Goal: Task Accomplishment & Management: Complete application form

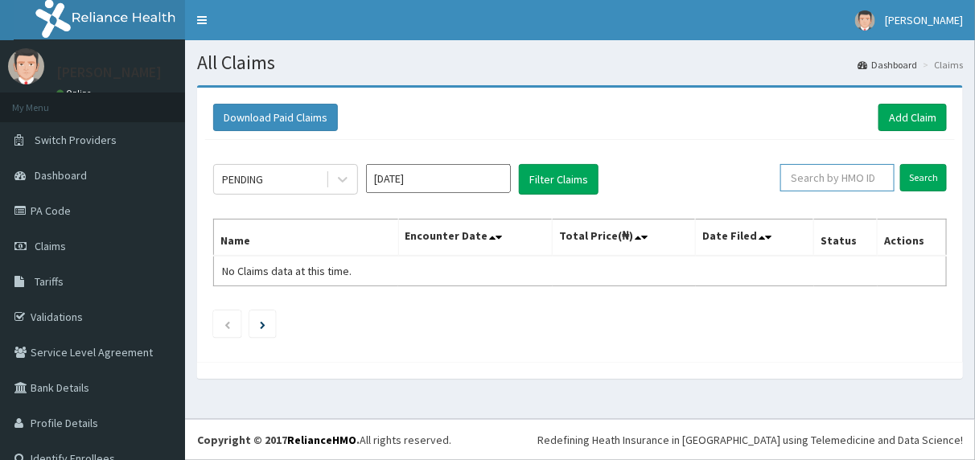
click at [859, 176] on input "text" at bounding box center [838, 177] width 114 height 27
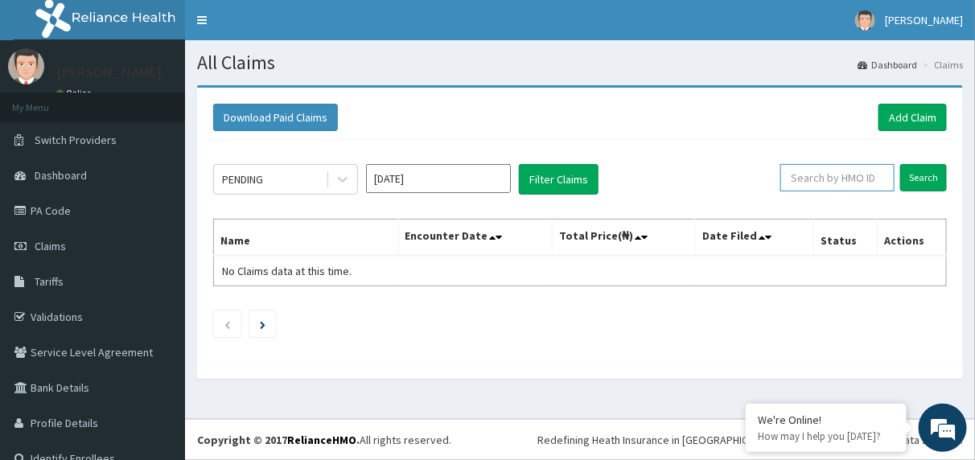
paste input "FIB/10039/A"
type input "FIB/10039/A"
click at [916, 179] on input "Search" at bounding box center [924, 177] width 47 height 27
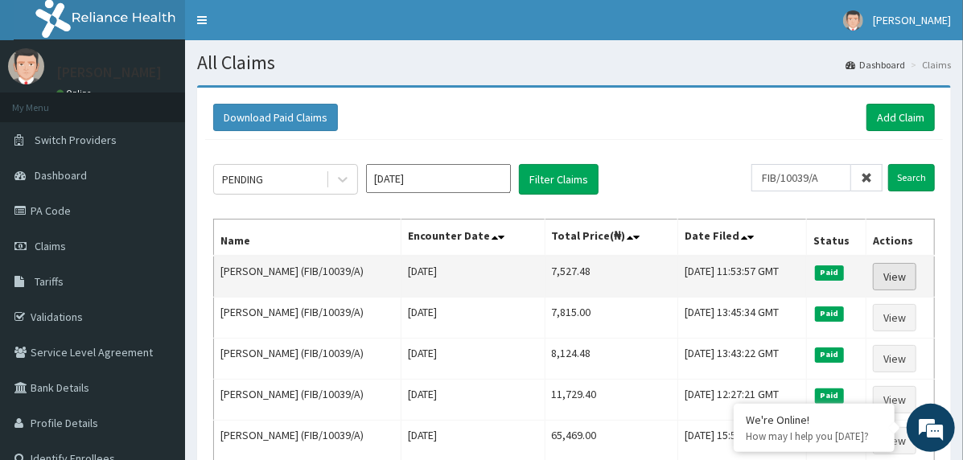
click at [896, 278] on link "View" at bounding box center [894, 276] width 43 height 27
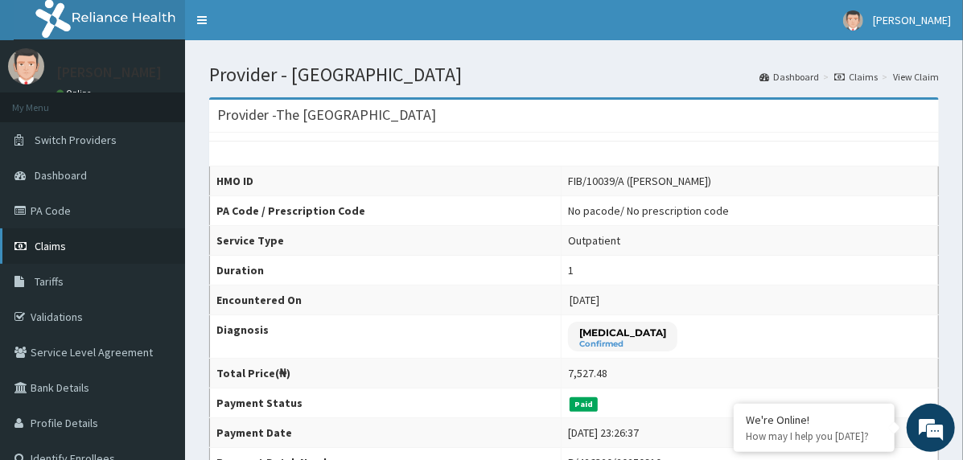
click at [89, 241] on link "Claims" at bounding box center [92, 246] width 185 height 35
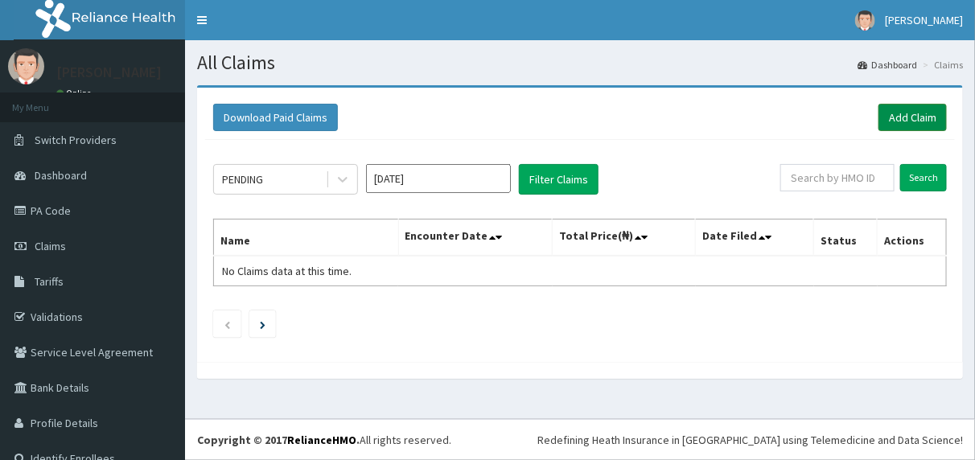
click at [906, 121] on link "Add Claim" at bounding box center [913, 117] width 68 height 27
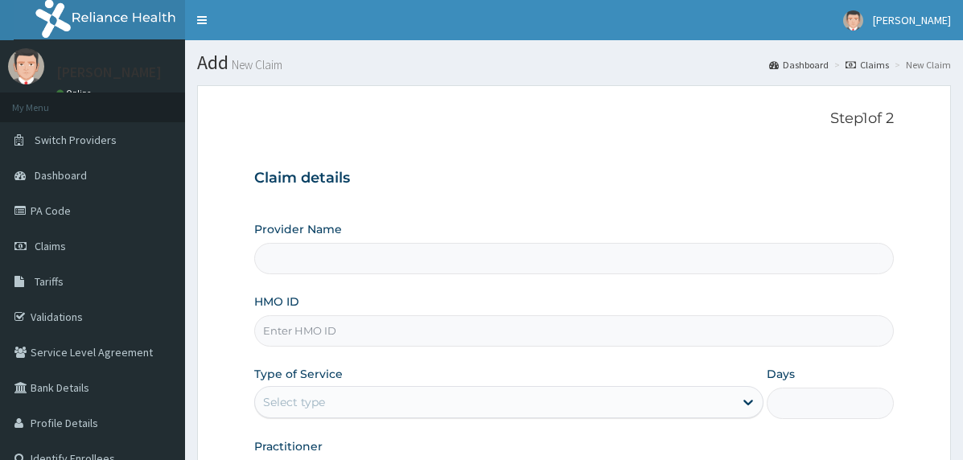
type input "The [GEOGRAPHIC_DATA]"
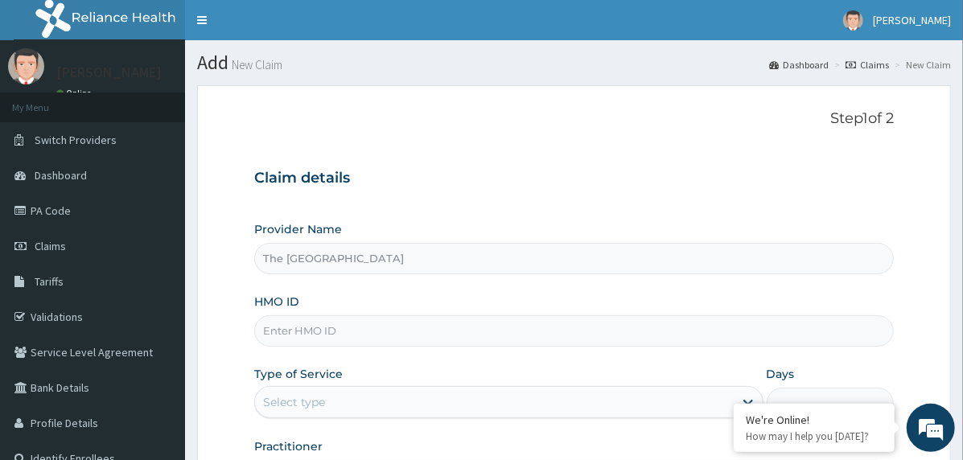
click at [373, 333] on input "HMO ID" at bounding box center [574, 330] width 640 height 31
paste input "FIB/10039/A"
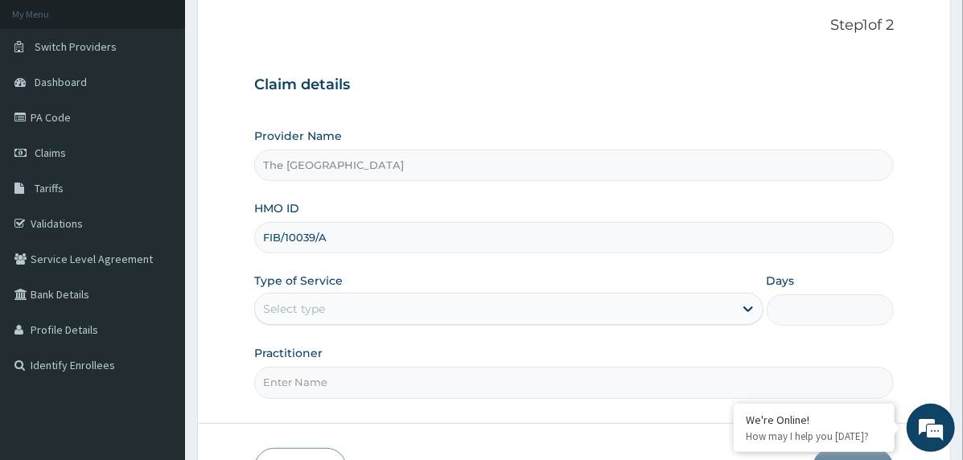
scroll to position [200, 0]
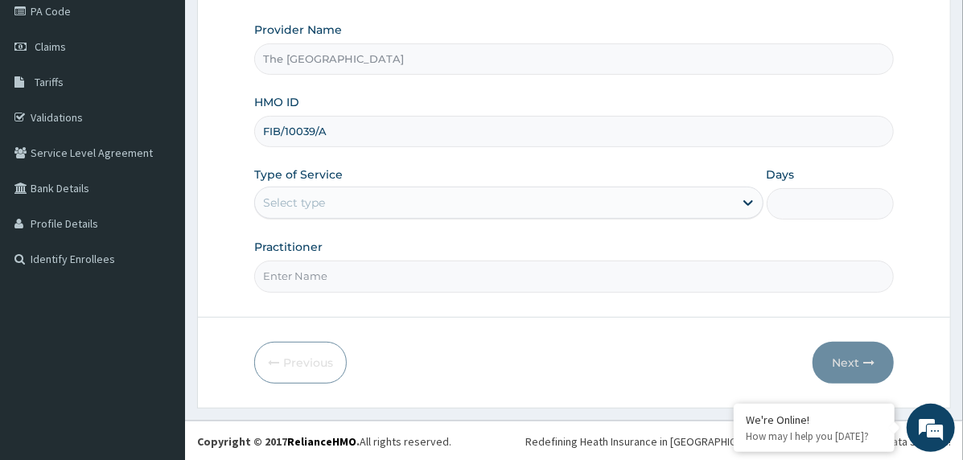
type input "FIB/10039/A"
click at [332, 196] on div "Select type" at bounding box center [494, 203] width 479 height 26
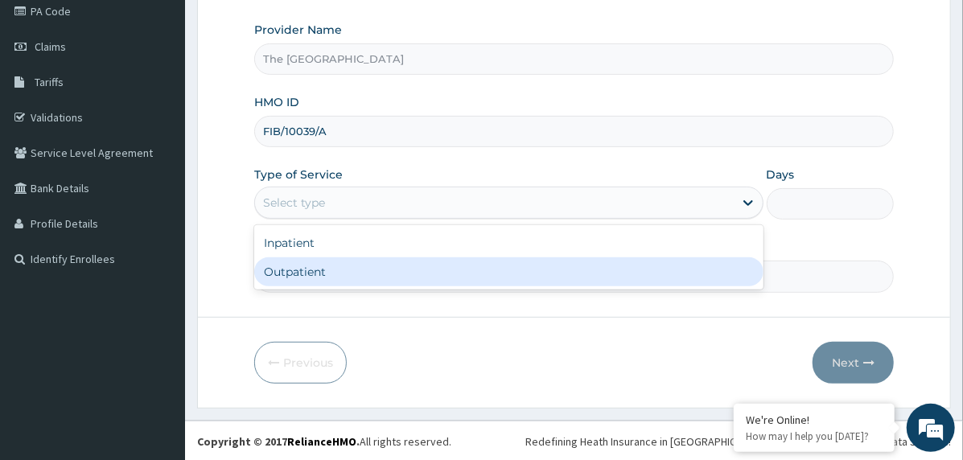
click at [345, 274] on div "Outpatient" at bounding box center [508, 272] width 509 height 29
type input "1"
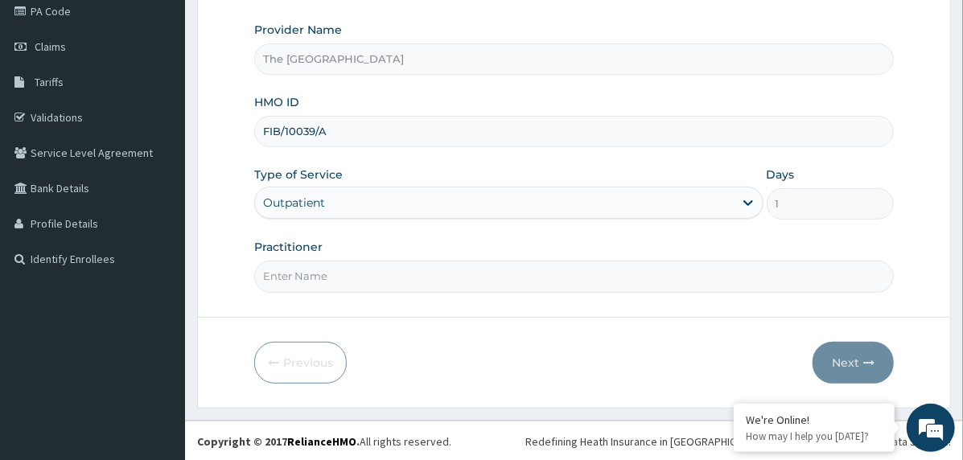
click at [385, 286] on input "Practitioner" at bounding box center [574, 276] width 640 height 31
type input "doctor"
click at [834, 357] on button "Next" at bounding box center [853, 363] width 81 height 42
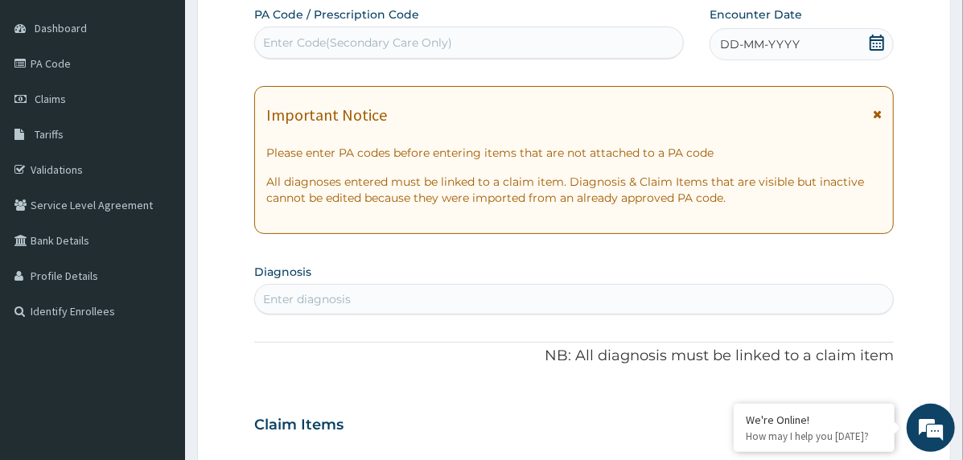
scroll to position [119, 0]
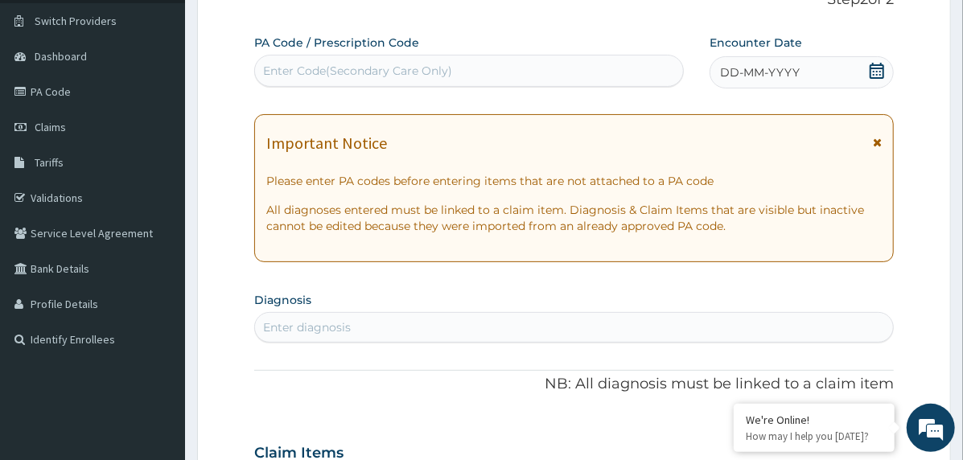
click at [743, 70] on span "DD-MM-YYYY" at bounding box center [760, 72] width 80 height 16
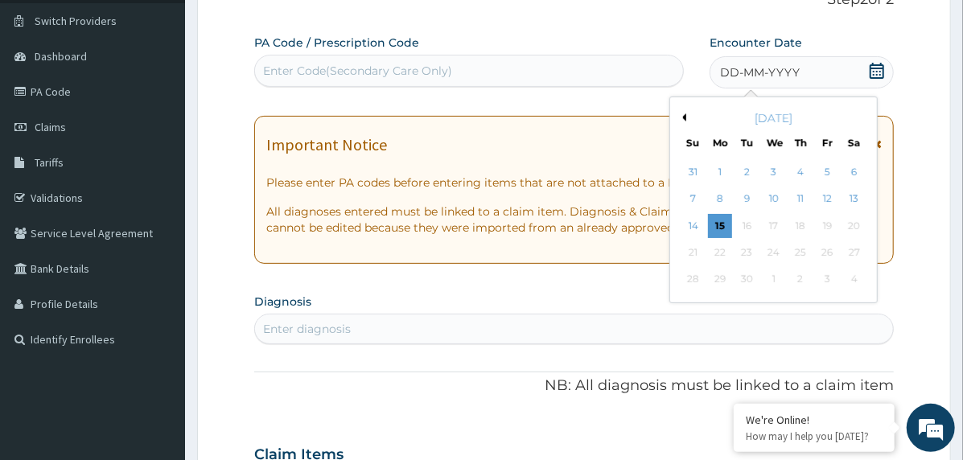
click at [682, 119] on button "Previous Month" at bounding box center [682, 117] width 8 height 8
click at [802, 277] on div "28" at bounding box center [801, 280] width 24 height 24
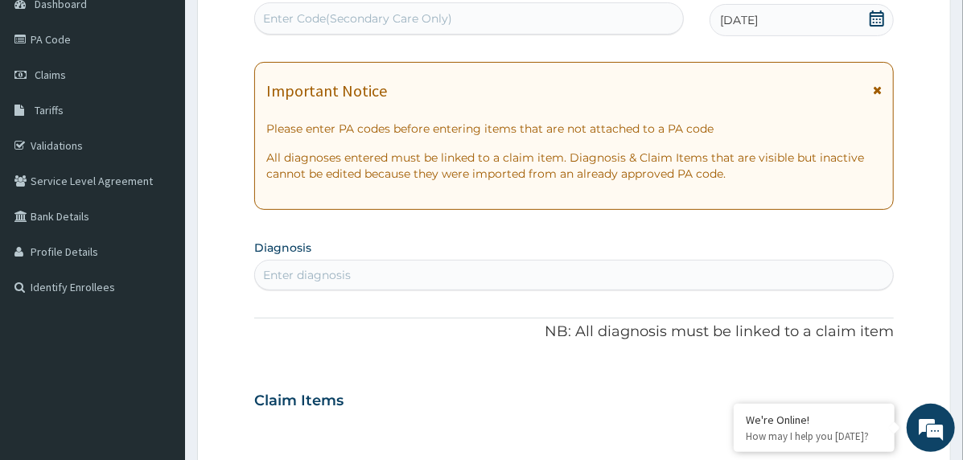
scroll to position [280, 0]
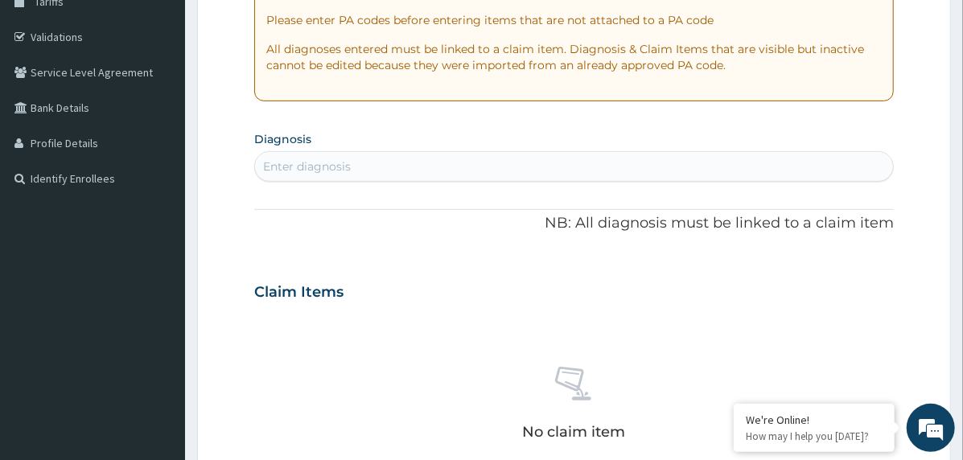
click at [426, 170] on div "Enter diagnosis" at bounding box center [574, 167] width 638 height 26
type input "falc"
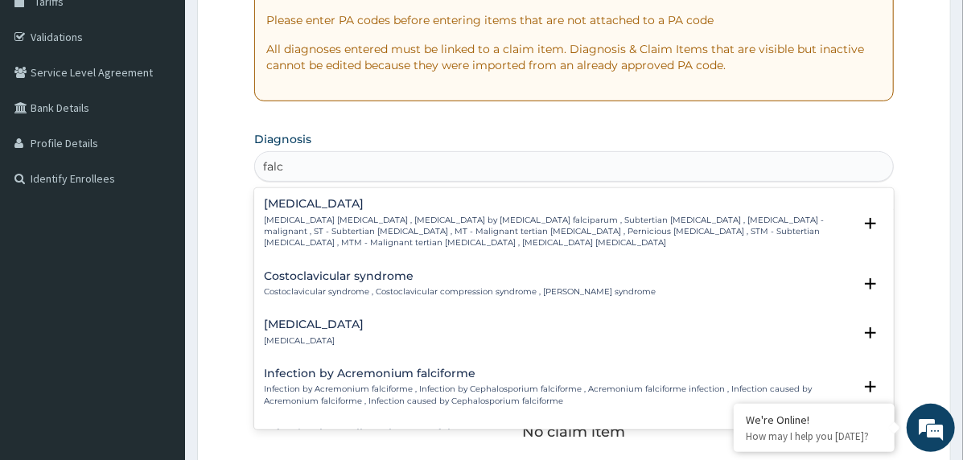
click at [318, 221] on p "Falciparum malaria , Malignant tertian malaria , Malaria by Plasmodium falcipar…" at bounding box center [558, 232] width 589 height 35
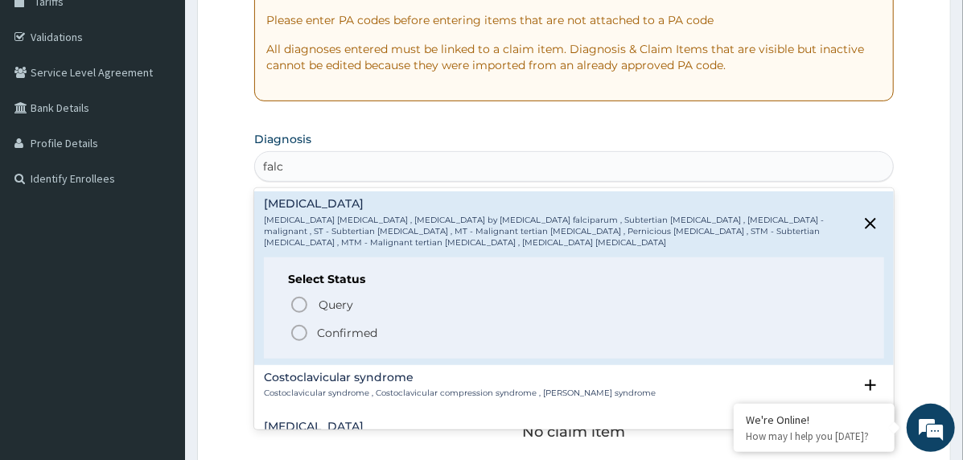
click at [319, 328] on p "Confirmed" at bounding box center [347, 333] width 60 height 16
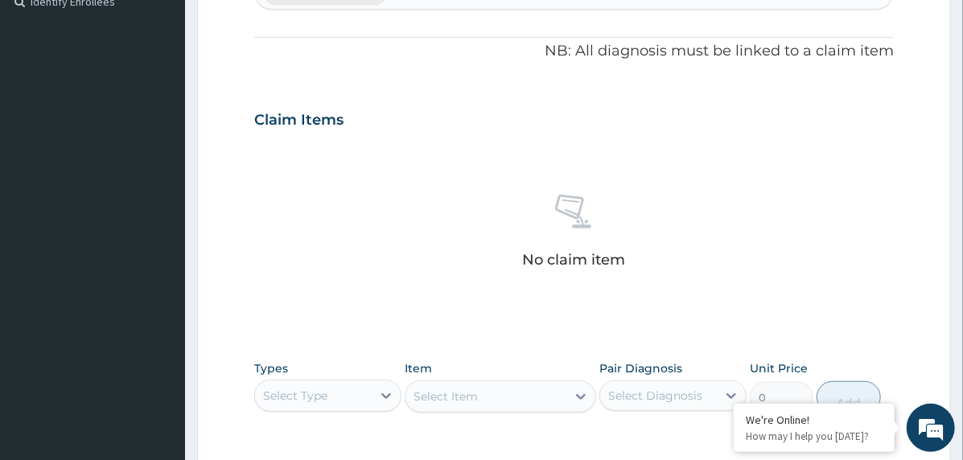
scroll to position [682, 0]
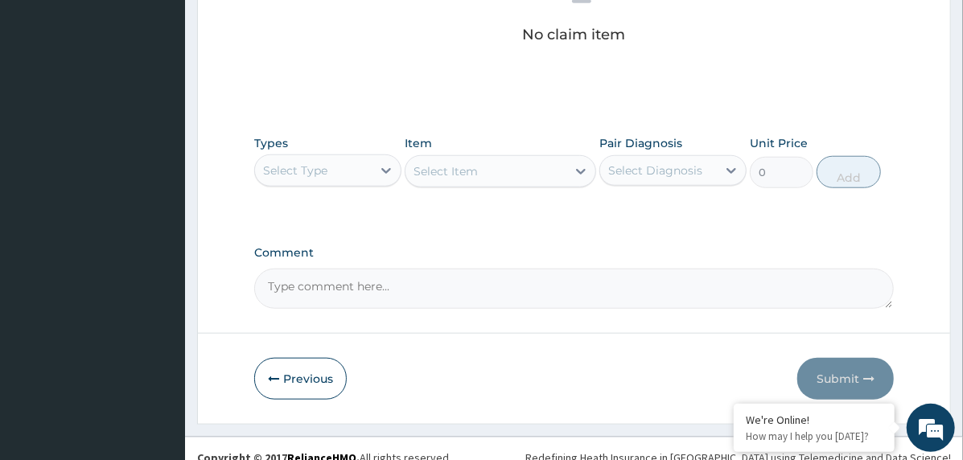
drag, startPoint x: 354, startPoint y: 179, endPoint x: 358, endPoint y: 188, distance: 10.5
click at [355, 179] on div "Select Type" at bounding box center [313, 171] width 117 height 26
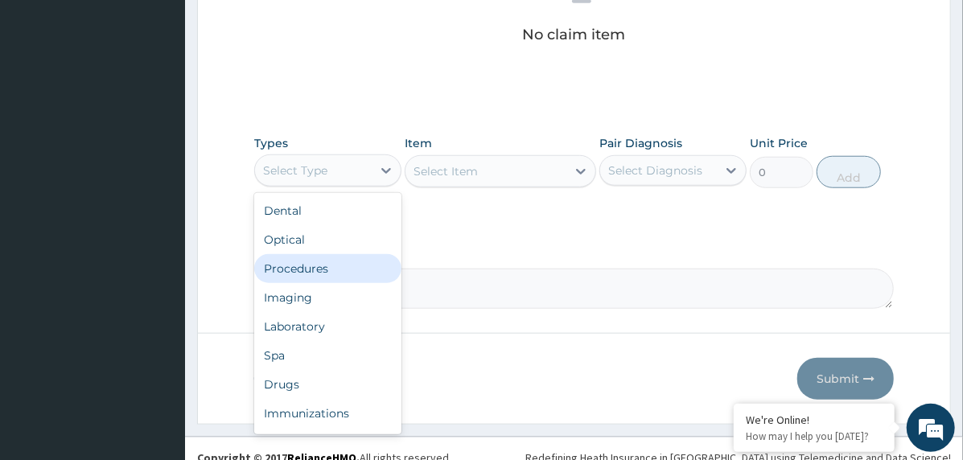
click at [339, 269] on div "Procedures" at bounding box center [327, 268] width 147 height 29
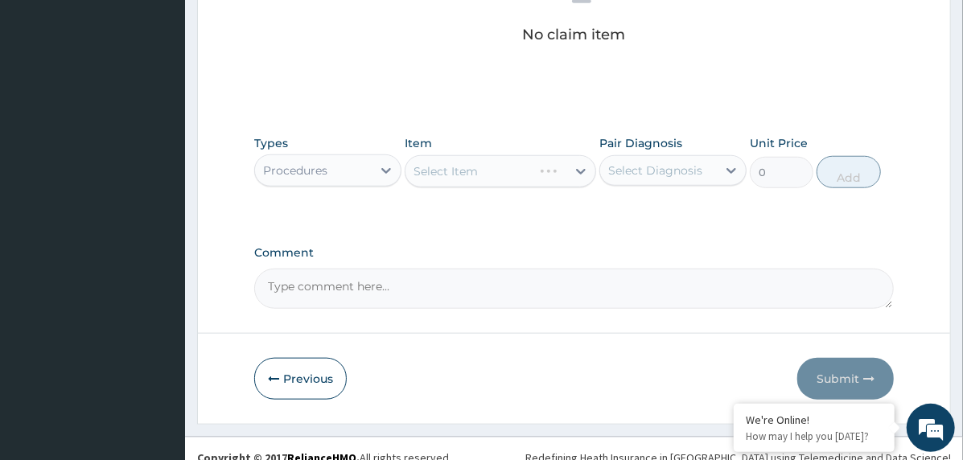
click at [638, 173] on div "Select Diagnosis" at bounding box center [655, 171] width 94 height 16
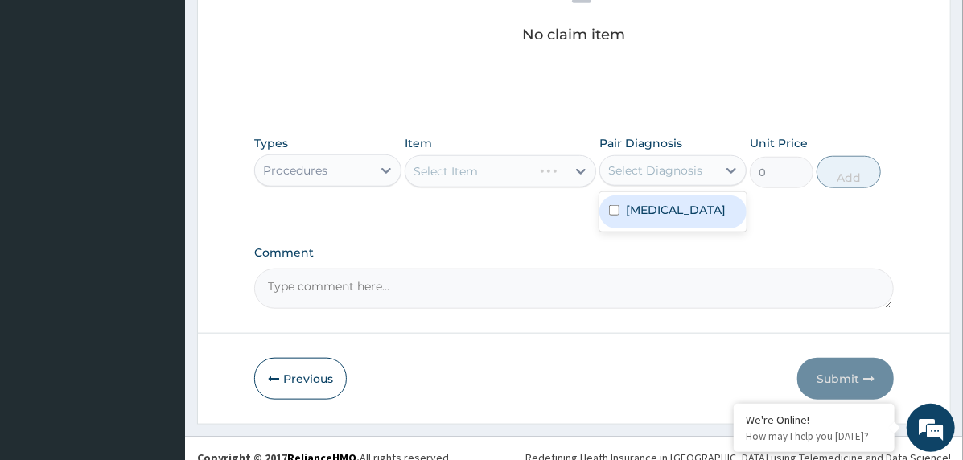
click at [677, 210] on label "Falciparum malaria" at bounding box center [676, 210] width 100 height 16
checkbox input "true"
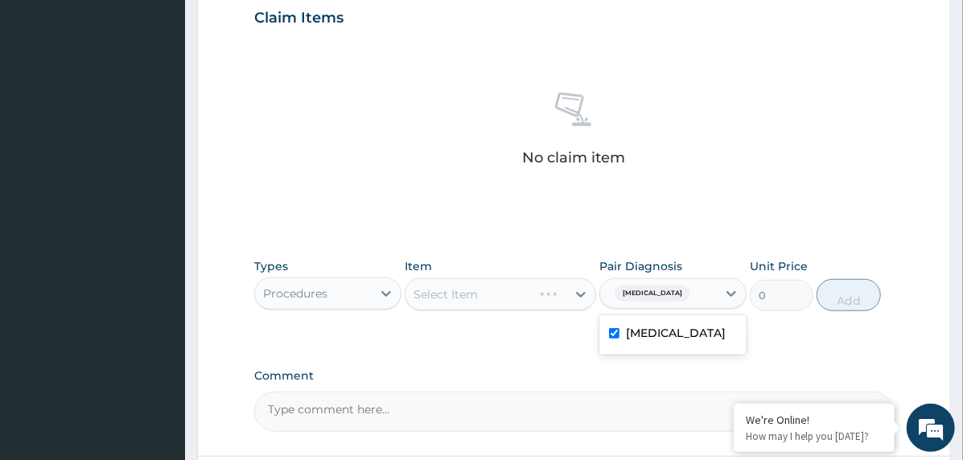
scroll to position [698, 0]
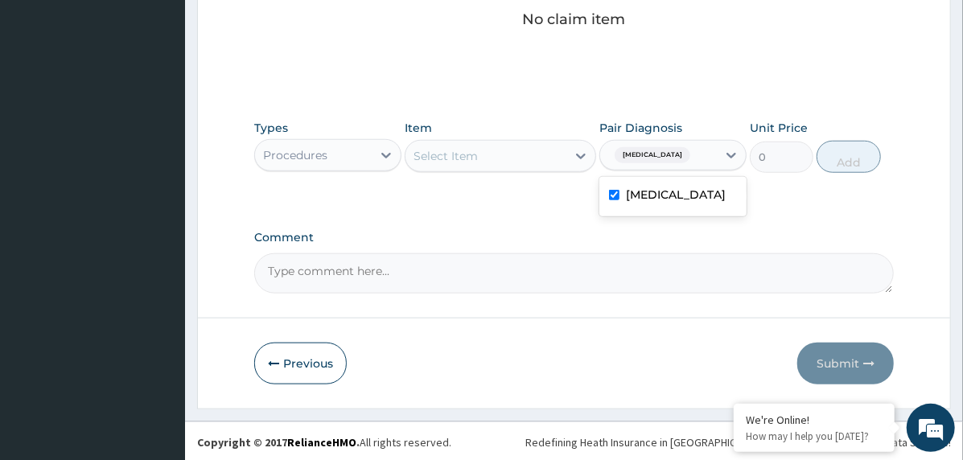
click at [544, 151] on div "Select Item" at bounding box center [486, 156] width 161 height 26
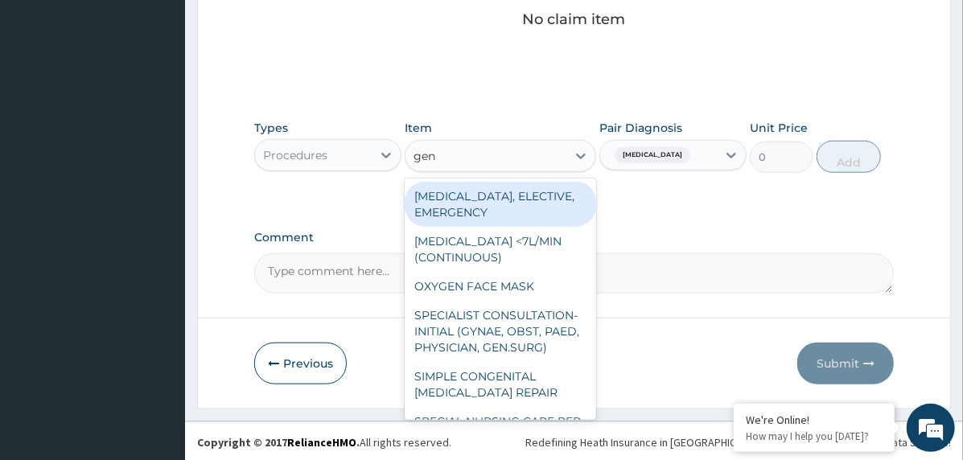
type input "gene"
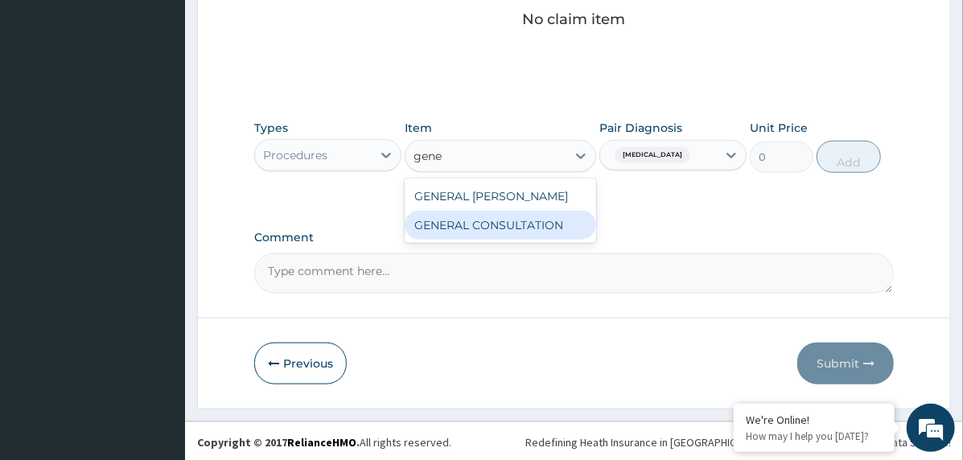
click at [533, 218] on div "GENERAL CONSULTATION" at bounding box center [501, 225] width 192 height 29
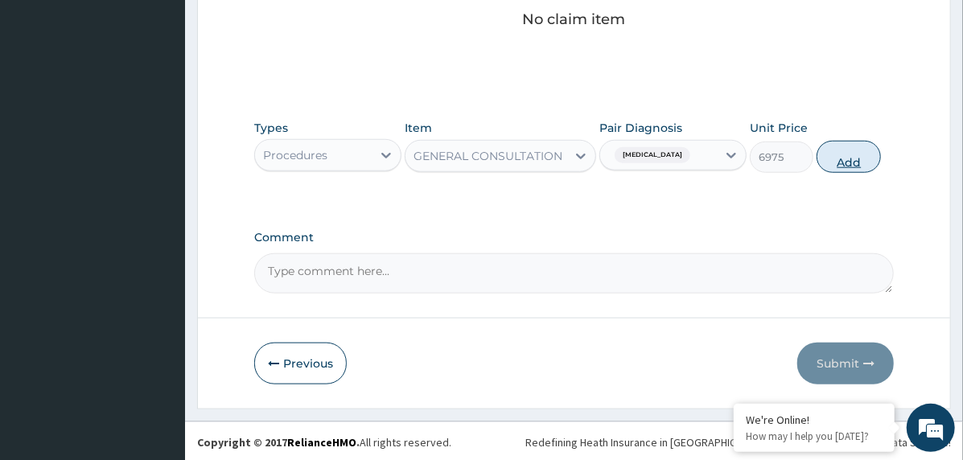
click at [847, 155] on button "Add" at bounding box center [849, 157] width 64 height 32
type input "0"
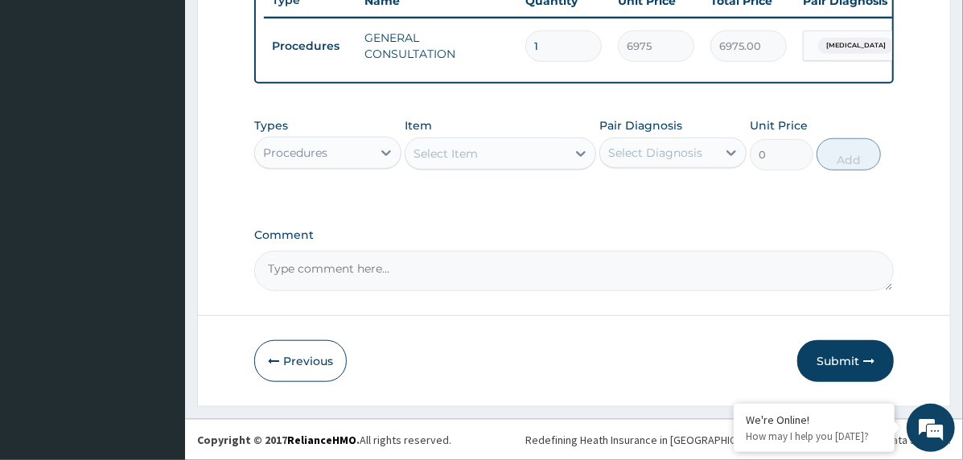
scroll to position [634, 0]
click at [843, 356] on button "Submit" at bounding box center [846, 361] width 97 height 42
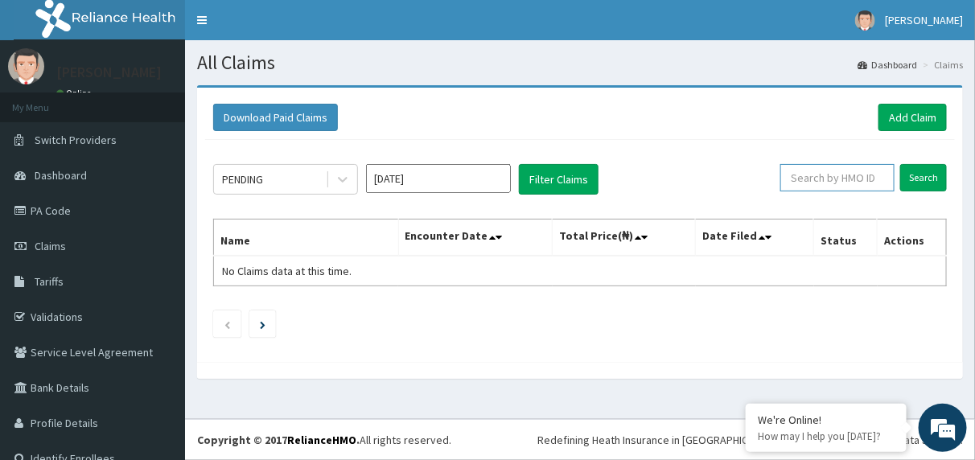
click at [808, 171] on input "text" at bounding box center [838, 177] width 114 height 27
paste input "CCG/10102/C"
type input "CCG/10102/C"
click at [901, 173] on input "Search" at bounding box center [924, 177] width 47 height 27
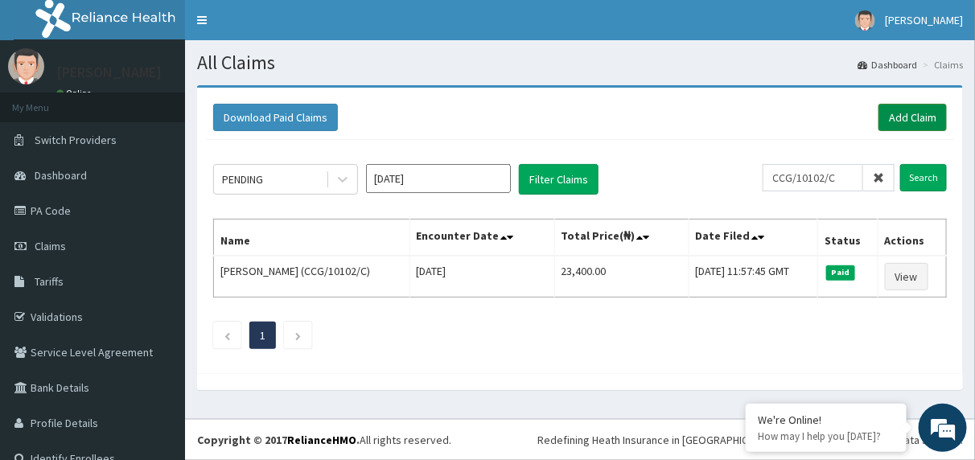
click at [910, 109] on link "Add Claim" at bounding box center [913, 117] width 68 height 27
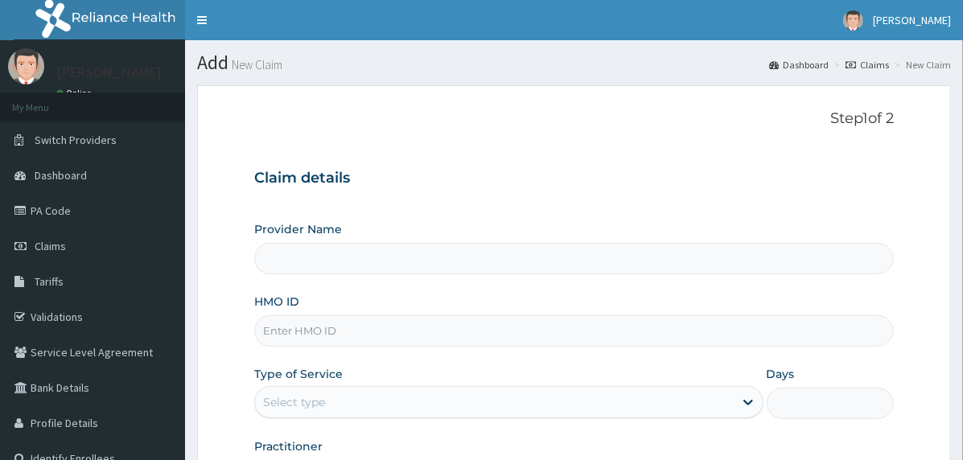
click at [480, 329] on input "HMO ID" at bounding box center [574, 330] width 640 height 31
paste input "CCG/10102/C"
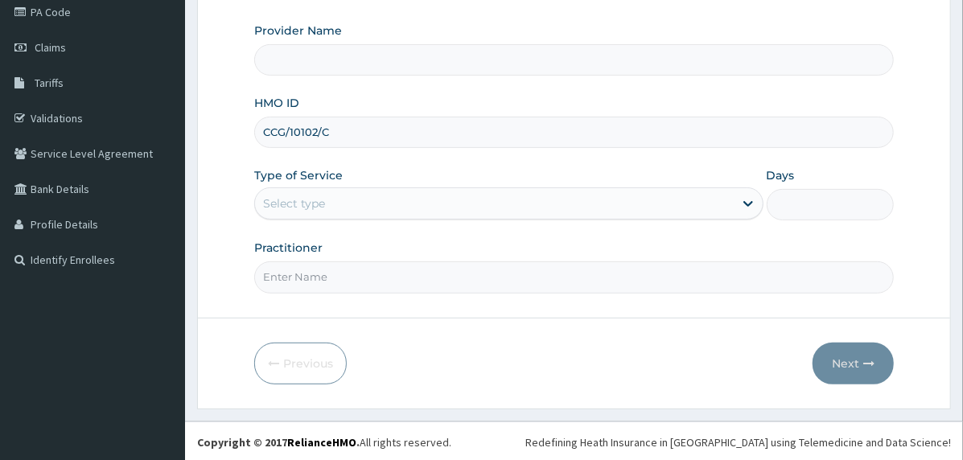
scroll to position [200, 0]
type input "CCG/10102/C"
click at [327, 192] on div "Select type" at bounding box center [494, 203] width 479 height 26
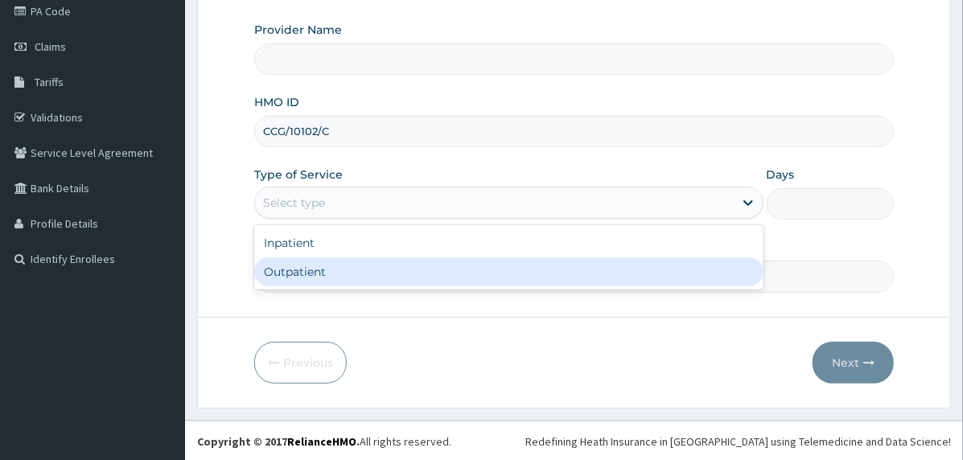
click at [331, 274] on div "Outpatient" at bounding box center [508, 272] width 509 height 29
type input "1"
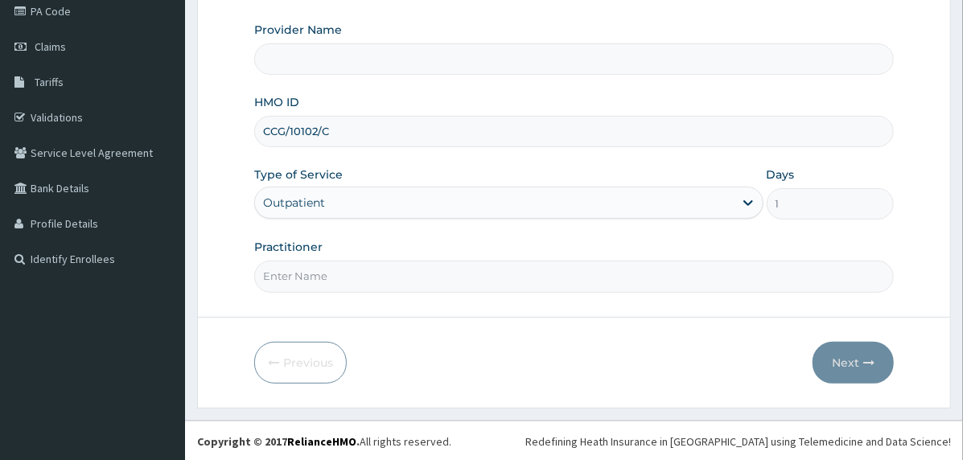
click at [331, 274] on input "Practitioner" at bounding box center [574, 276] width 640 height 31
type input "doctor"
click at [820, 354] on button "Next" at bounding box center [853, 363] width 81 height 42
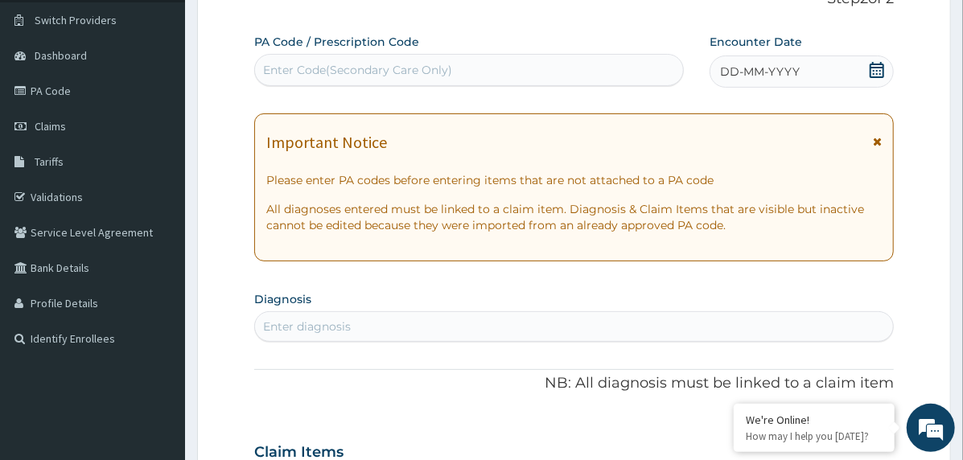
scroll to position [119, 0]
click at [757, 67] on span "DD-MM-YYYY" at bounding box center [760, 72] width 80 height 16
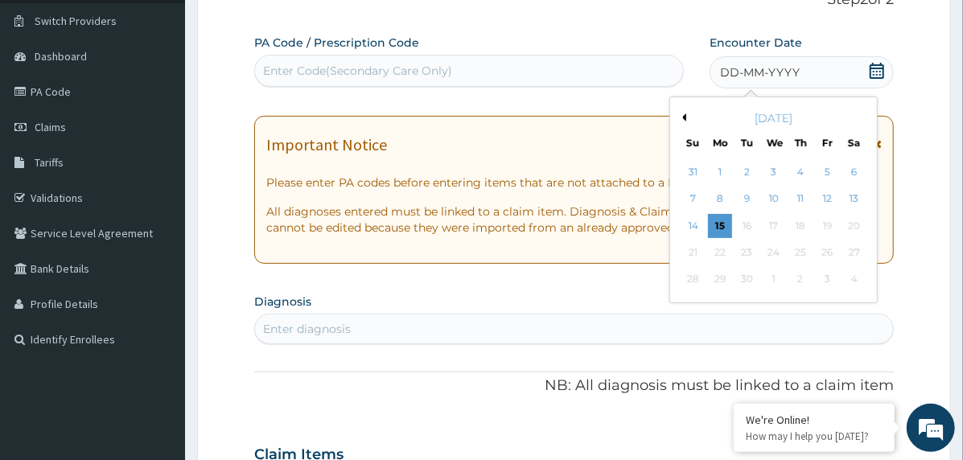
click at [681, 117] on button "Previous Month" at bounding box center [682, 117] width 8 height 8
click at [793, 220] on div "14" at bounding box center [801, 226] width 24 height 24
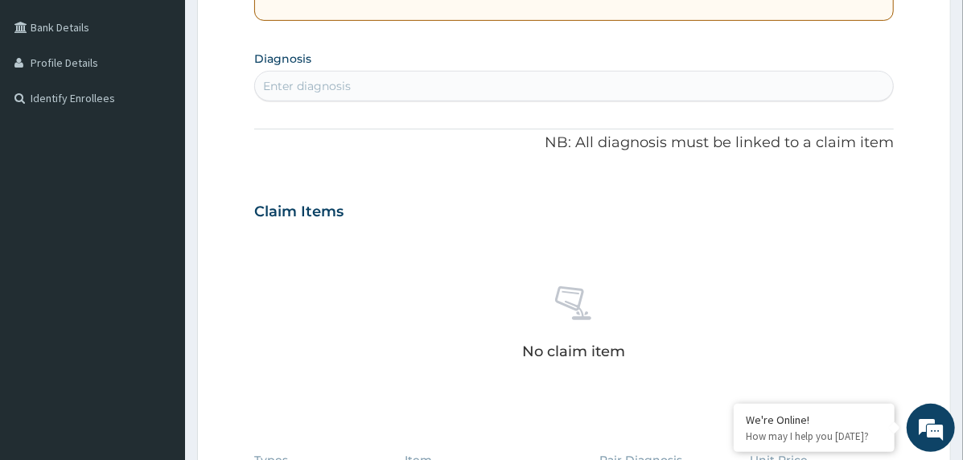
scroll to position [0, 0]
click at [413, 74] on div "Enter diagnosis" at bounding box center [574, 86] width 638 height 26
type input "upper resp"
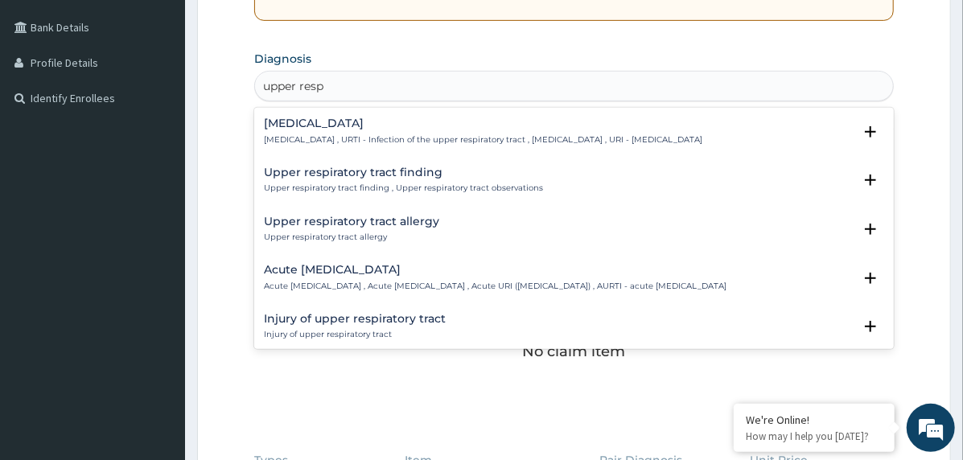
scroll to position [80, 0]
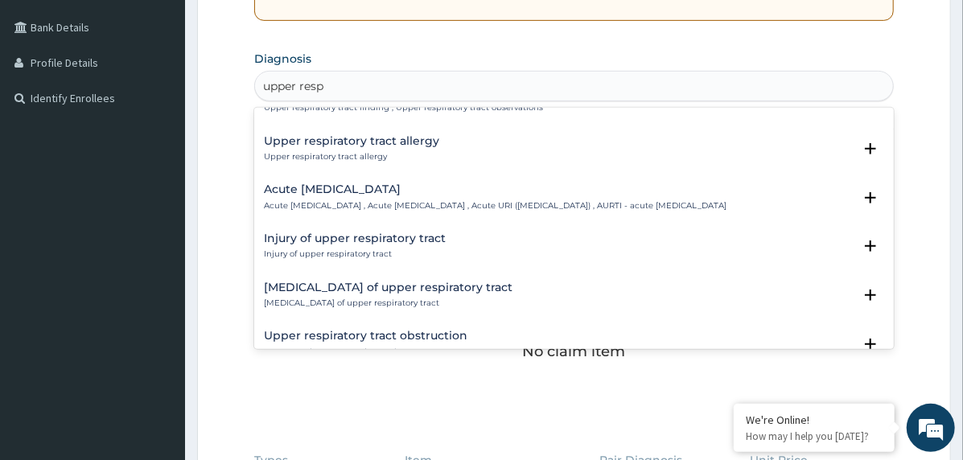
click at [307, 195] on h4 "Acute upper respiratory infection" at bounding box center [495, 189] width 463 height 12
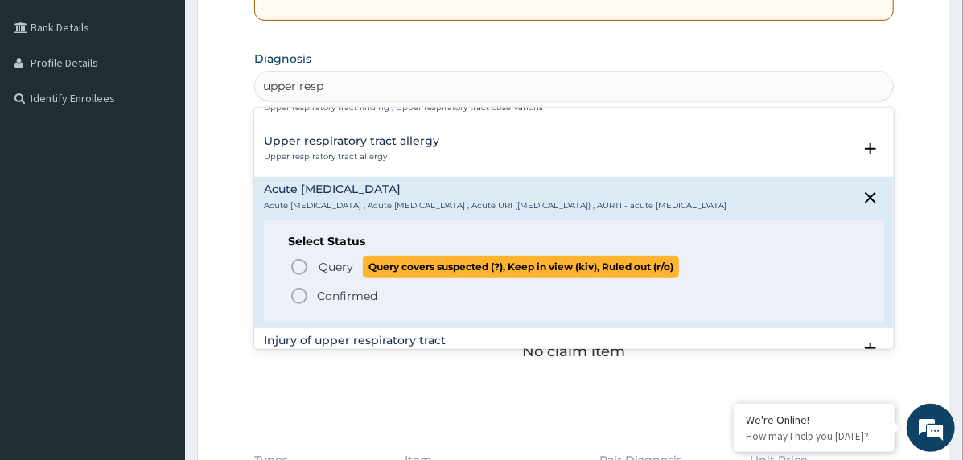
drag, startPoint x: 306, startPoint y: 271, endPoint x: 318, endPoint y: 282, distance: 16.5
click at [306, 272] on icon "status option query" at bounding box center [299, 267] width 19 height 19
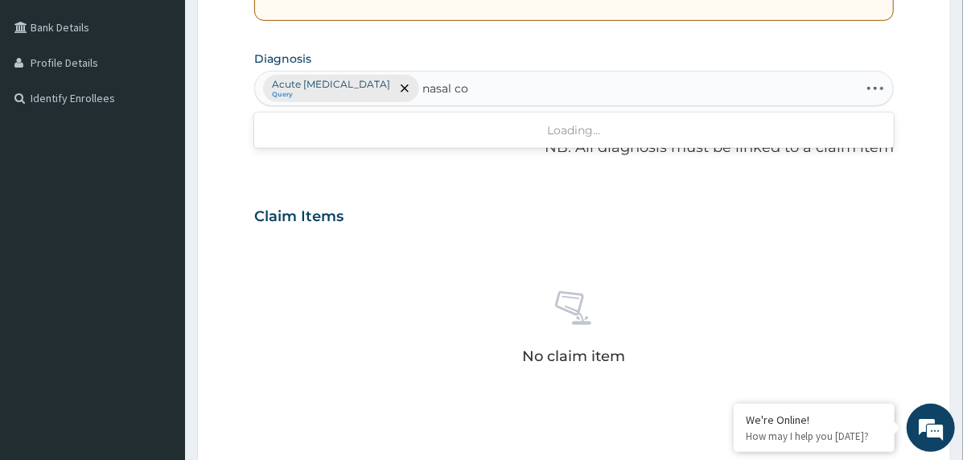
type input "nasal con"
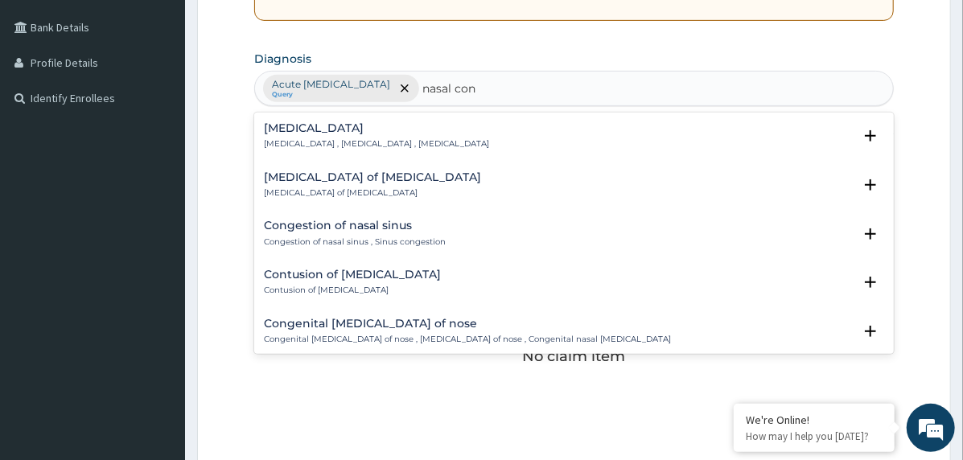
click at [327, 134] on h4 "Nasal congestion" at bounding box center [376, 128] width 225 height 12
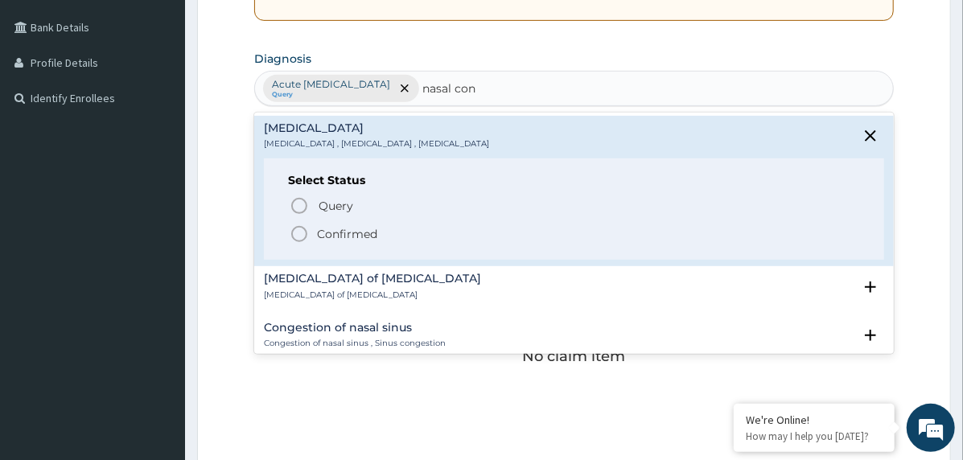
click at [330, 231] on p "Confirmed" at bounding box center [347, 234] width 60 height 16
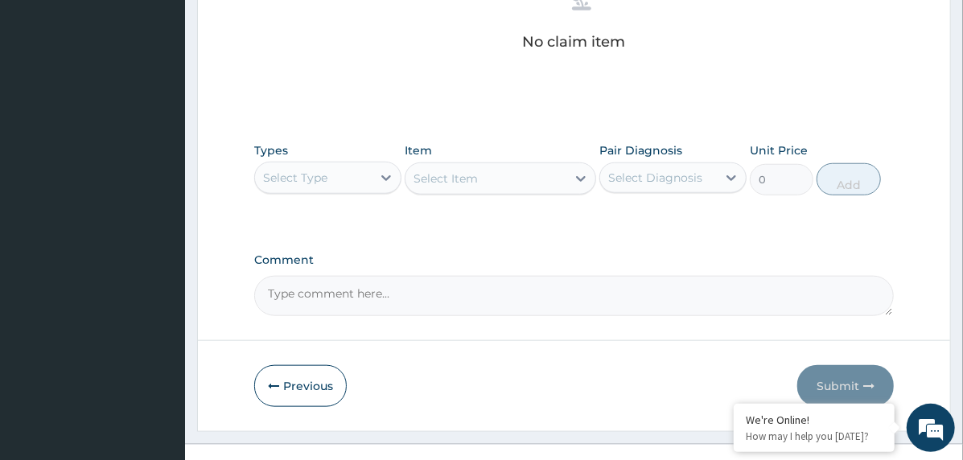
scroll to position [682, 0]
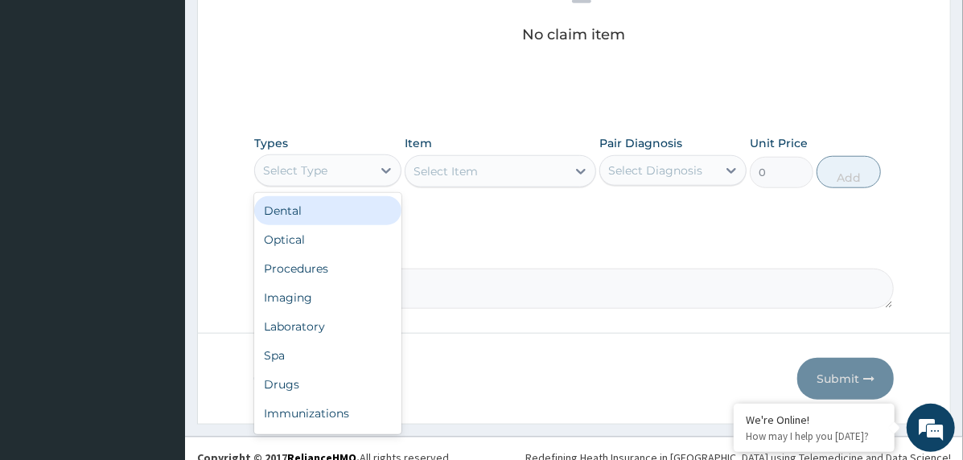
click at [367, 170] on div "Select Type" at bounding box center [313, 171] width 117 height 26
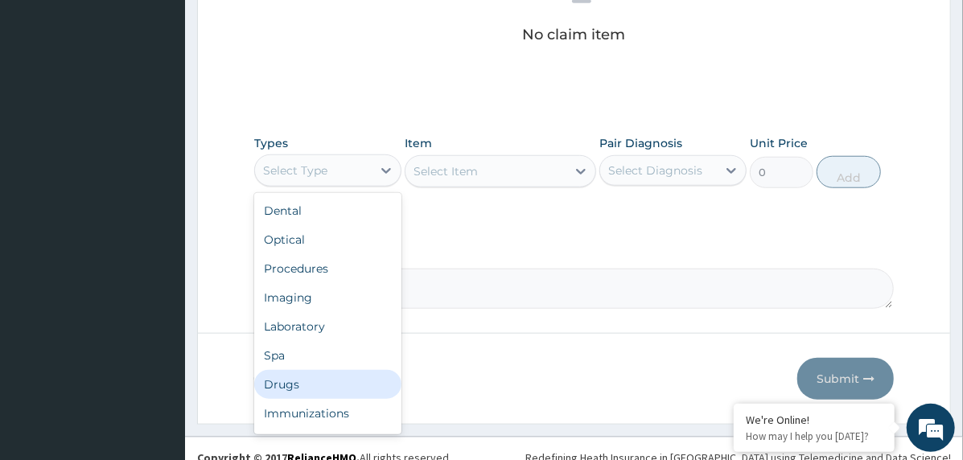
click at [328, 382] on div "Drugs" at bounding box center [327, 384] width 147 height 29
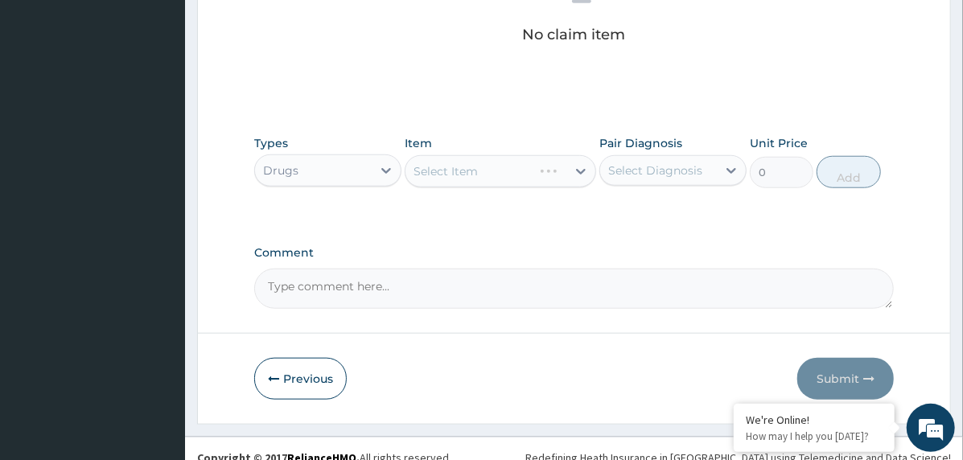
drag, startPoint x: 673, startPoint y: 165, endPoint x: 666, endPoint y: 187, distance: 22.7
click at [672, 165] on div "Select Diagnosis" at bounding box center [655, 171] width 94 height 16
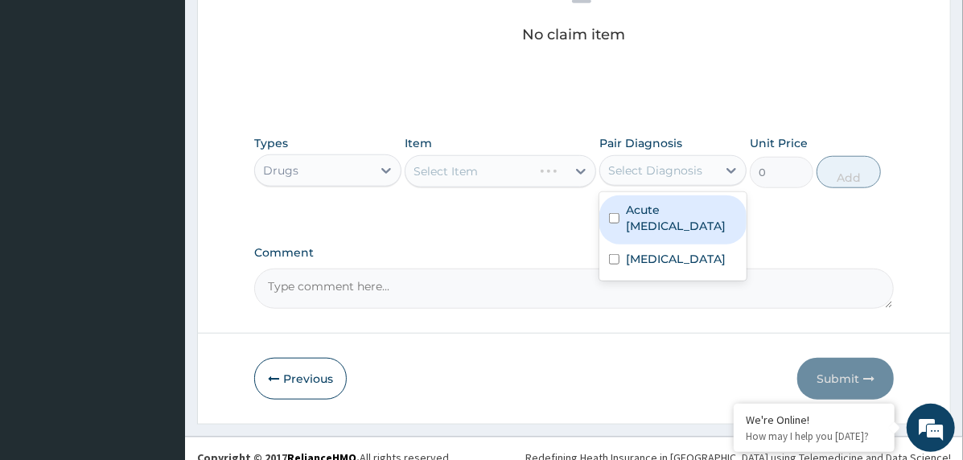
click at [674, 234] on label "Acute upper respiratory infection" at bounding box center [681, 218] width 111 height 32
checkbox input "true"
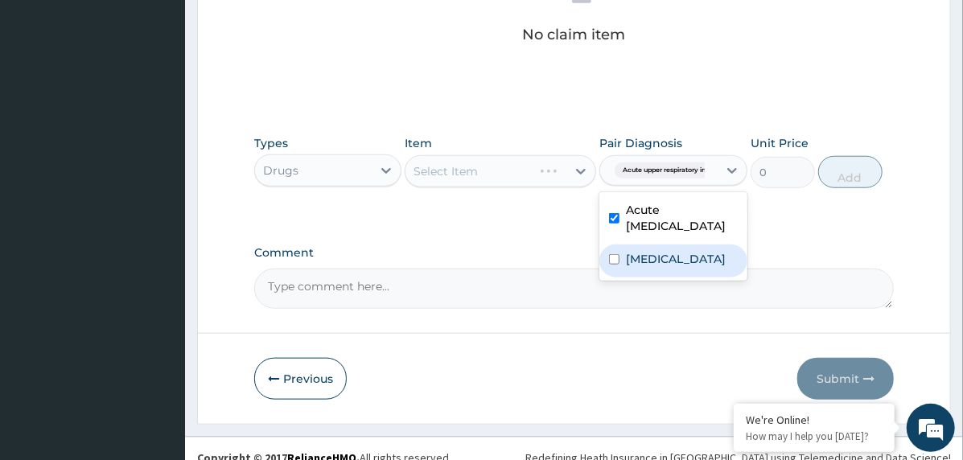
click at [686, 263] on label "Nasal congestion" at bounding box center [676, 259] width 100 height 16
checkbox input "true"
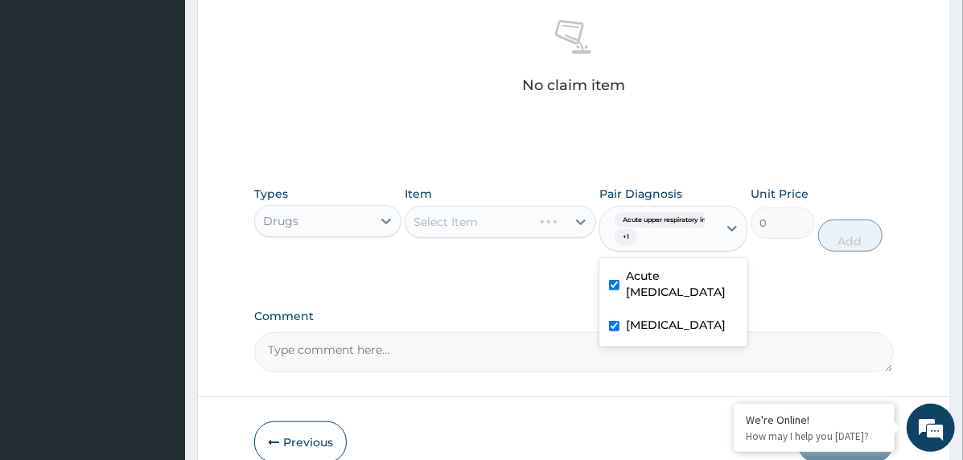
scroll to position [361, 0]
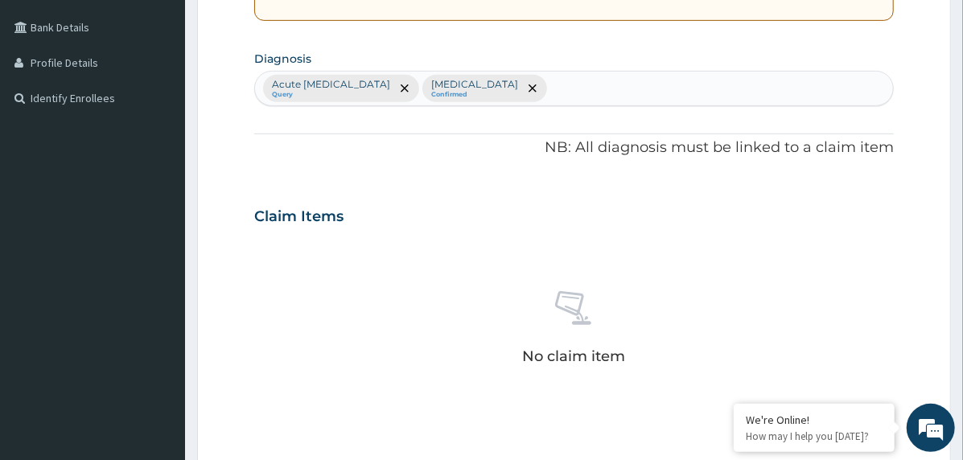
click at [644, 84] on div "Acute upper respiratory infection Query Nasal congestion Confirmed" at bounding box center [574, 89] width 638 height 34
type input "immuni"
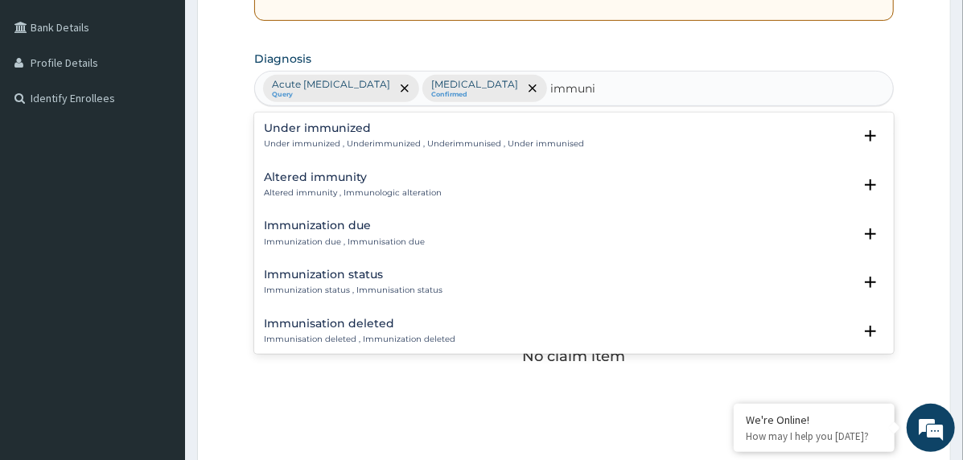
click at [319, 233] on div "Immunization due Immunization due , Immunisation due" at bounding box center [344, 234] width 161 height 28
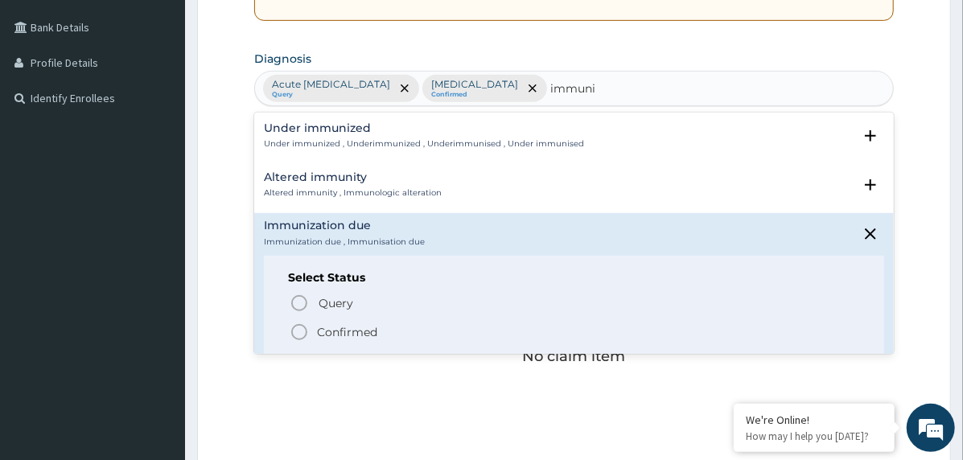
click at [324, 332] on p "Confirmed" at bounding box center [347, 332] width 60 height 16
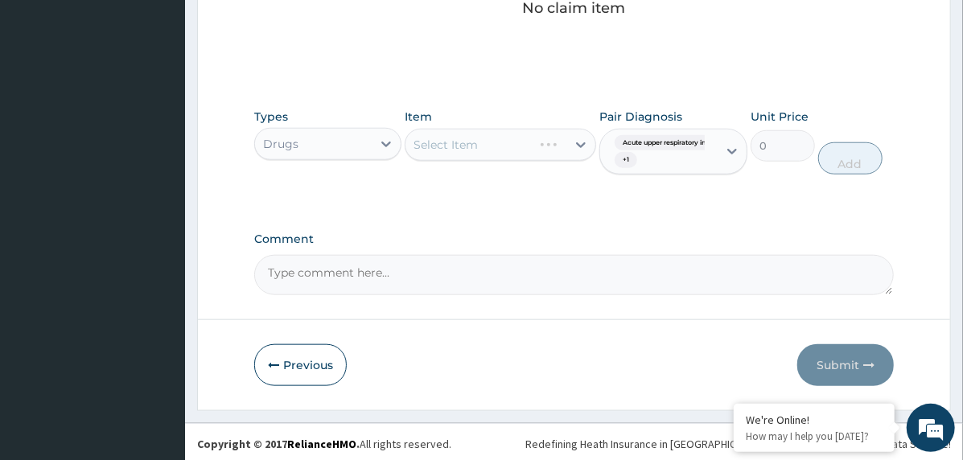
scroll to position [711, 0]
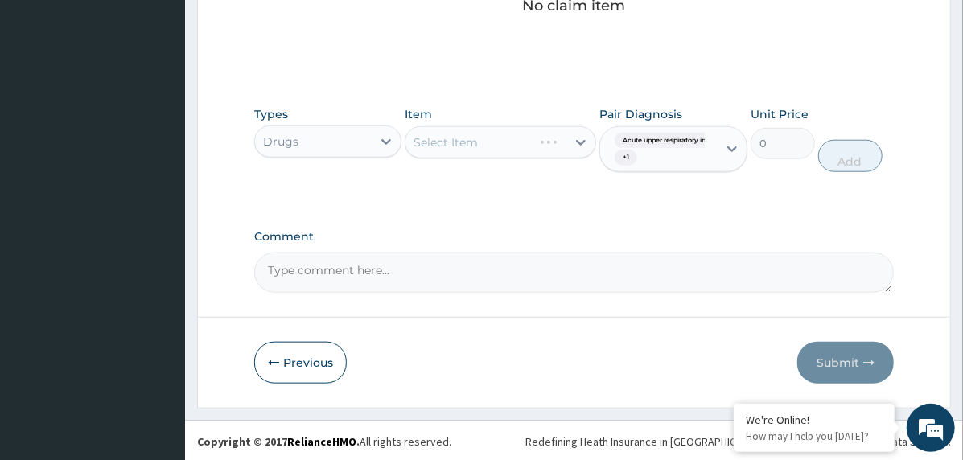
click at [385, 260] on textarea "Comment" at bounding box center [574, 273] width 640 height 40
paste textarea "PA/4B25D9"
type textarea "PA/4B25D9"
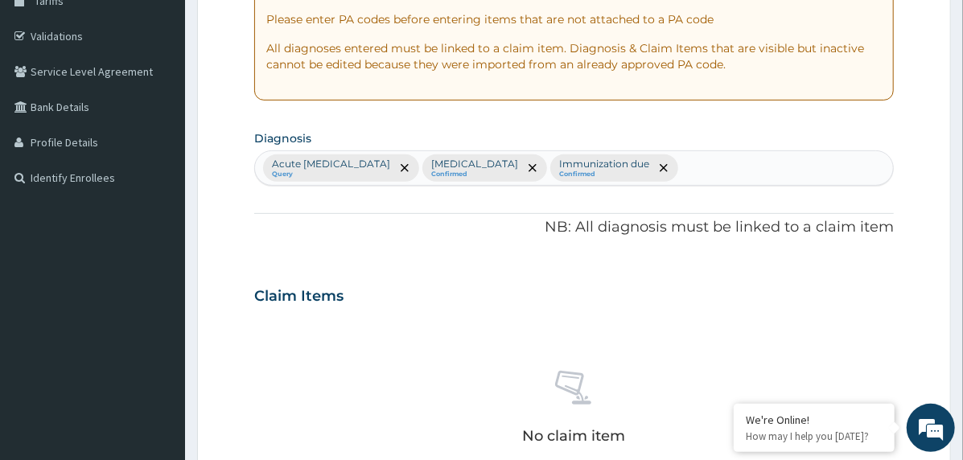
scroll to position [68, 0]
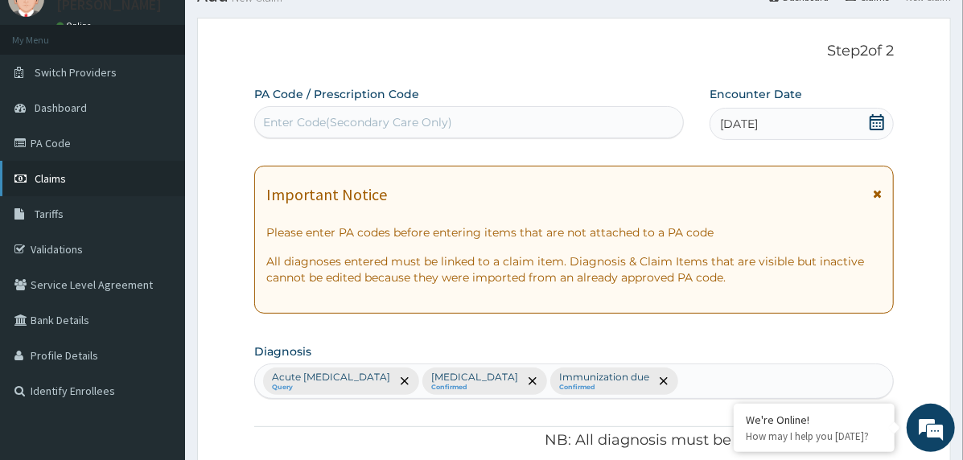
click at [81, 181] on link "Claims" at bounding box center [92, 178] width 185 height 35
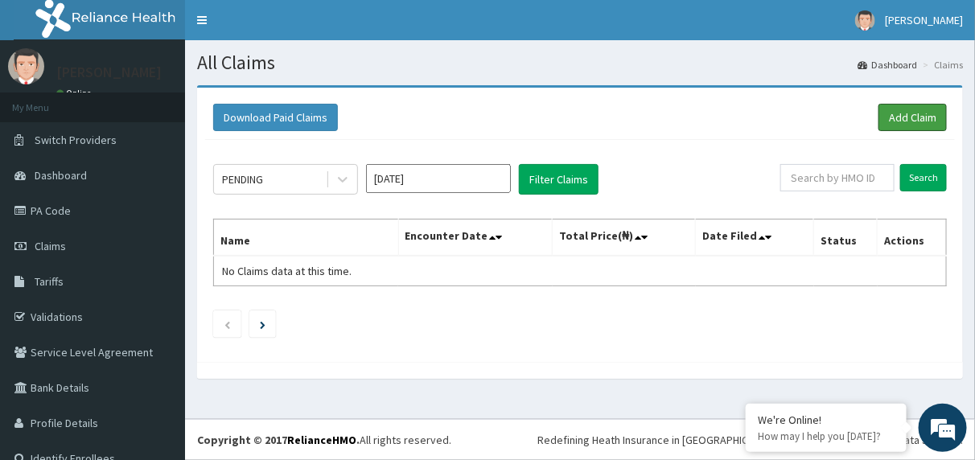
drag, startPoint x: 895, startPoint y: 111, endPoint x: 844, endPoint y: 162, distance: 71.7
click at [895, 110] on link "Add Claim" at bounding box center [913, 117] width 68 height 27
click at [882, 110] on link "Add Claim" at bounding box center [913, 117] width 68 height 27
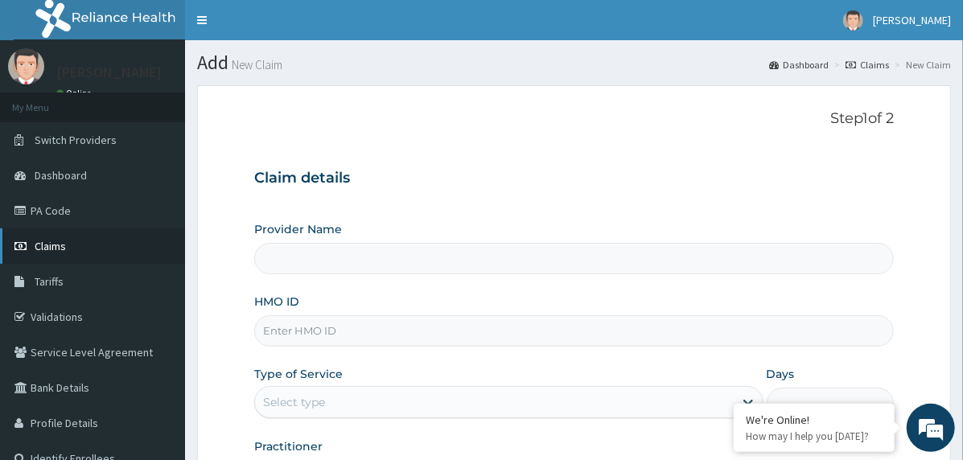
click at [113, 242] on link "Claims" at bounding box center [92, 246] width 185 height 35
click at [338, 328] on input "HMO ID" at bounding box center [574, 330] width 640 height 31
paste input "CCG/10102/C"
type input "CCG/10102/C"
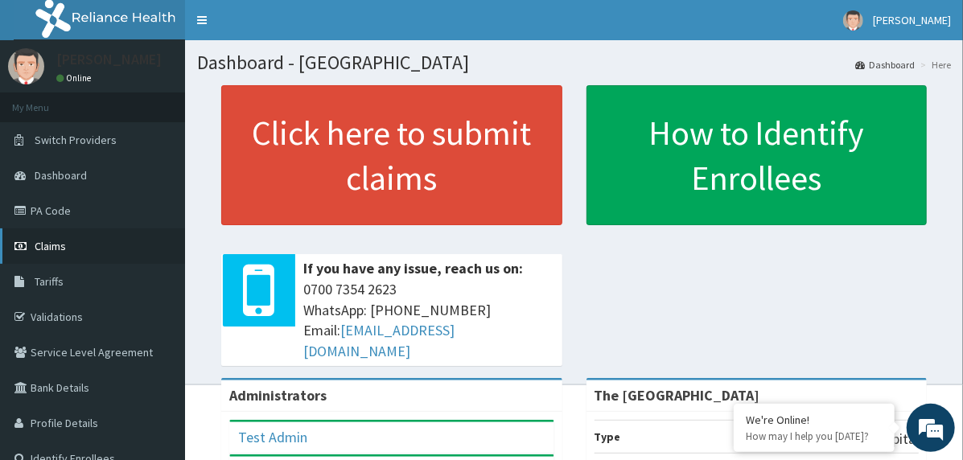
click at [82, 240] on link "Claims" at bounding box center [92, 246] width 185 height 35
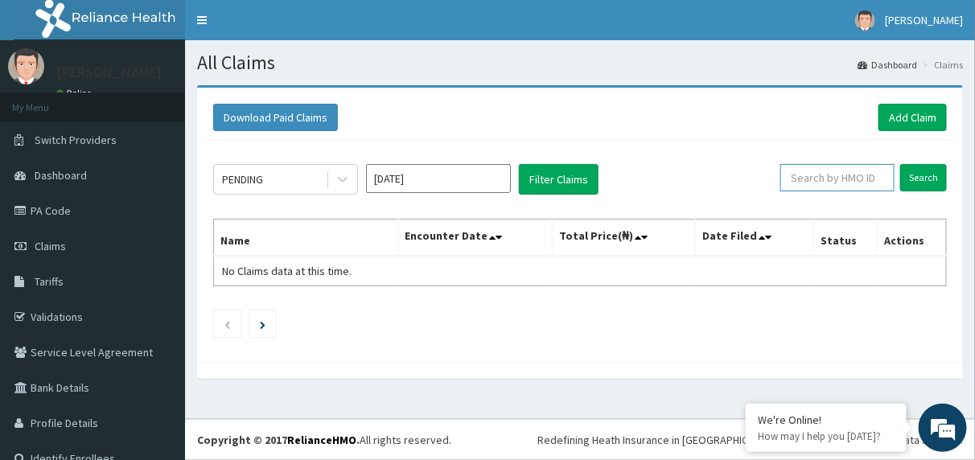
click at [853, 182] on input "text" at bounding box center [838, 177] width 114 height 27
paste input "CCG/10102/C"
type input "CCG/10102/C"
click at [906, 181] on input "Search" at bounding box center [924, 177] width 47 height 27
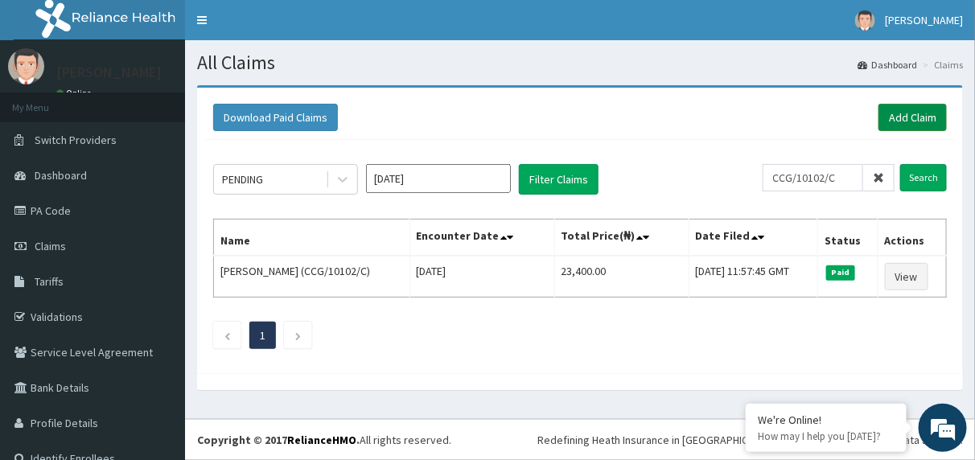
click at [908, 117] on link "Add Claim" at bounding box center [913, 117] width 68 height 27
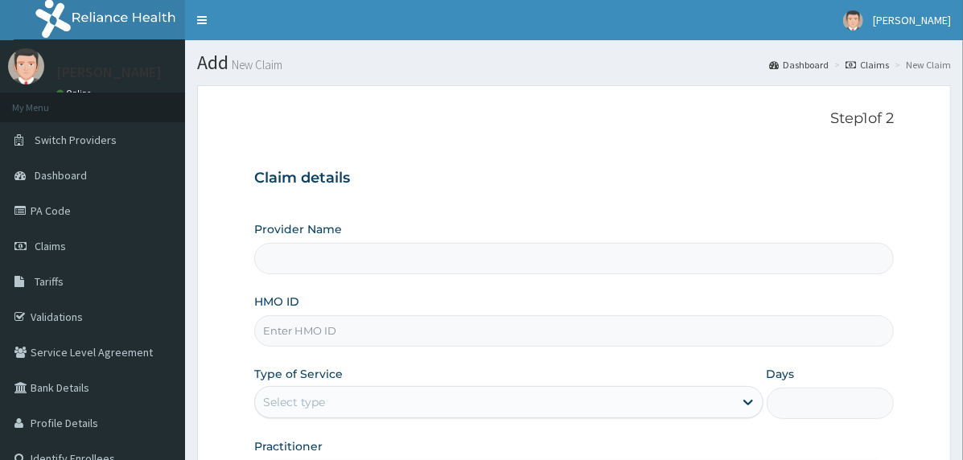
click at [367, 334] on input "HMO ID" at bounding box center [574, 330] width 640 height 31
paste input "CCG/10102/C"
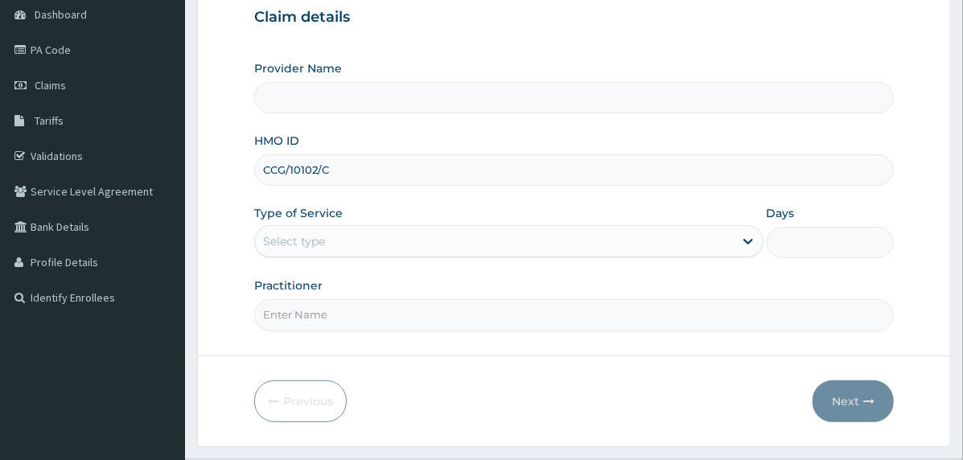
type input "CCG/10102/C"
click at [345, 236] on div "Select type" at bounding box center [494, 242] width 479 height 26
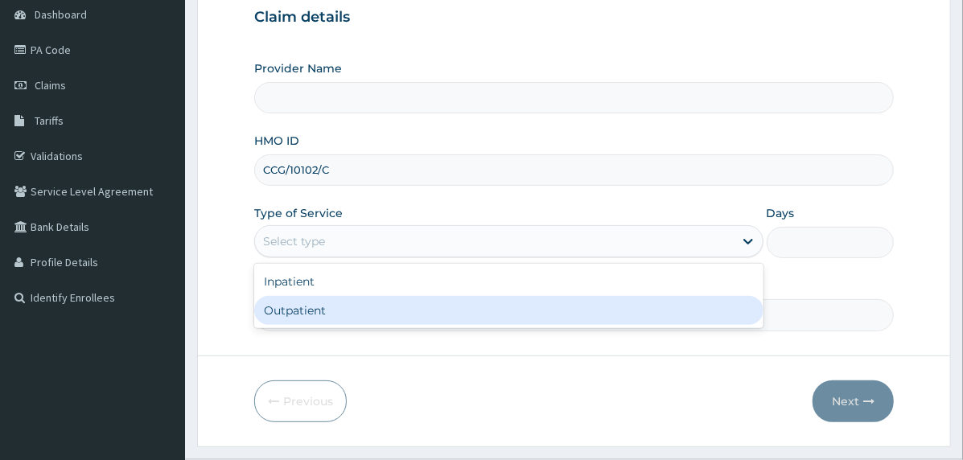
click at [358, 309] on div "Outpatient" at bounding box center [508, 310] width 509 height 29
type input "1"
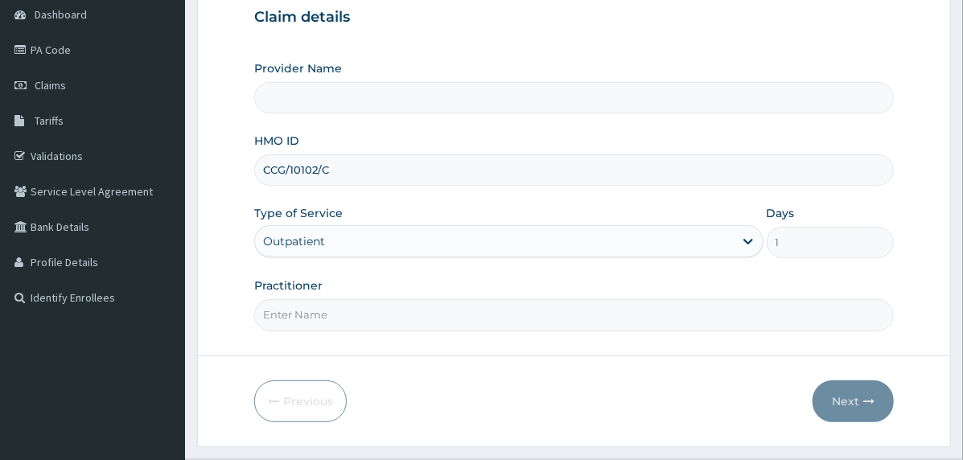
click at [358, 311] on input "Practitioner" at bounding box center [574, 314] width 640 height 31
type input "The [GEOGRAPHIC_DATA]"
type input "doctor"
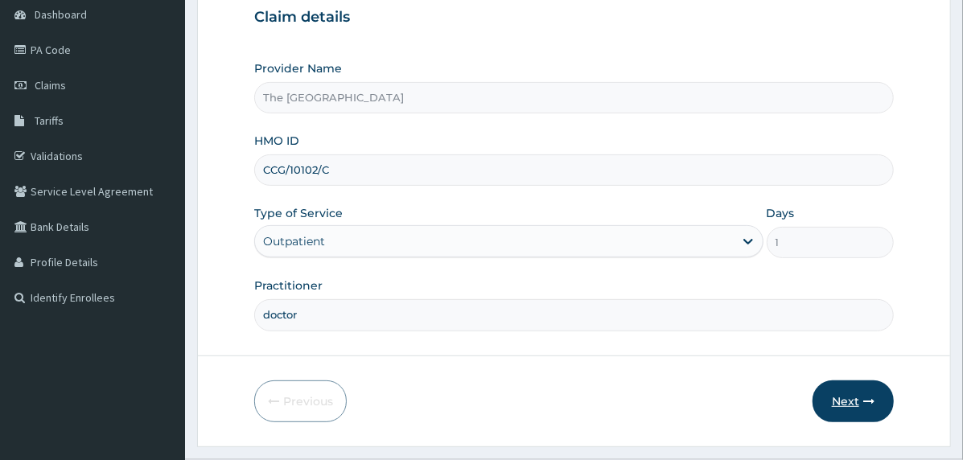
click at [830, 390] on button "Next" at bounding box center [853, 402] width 81 height 42
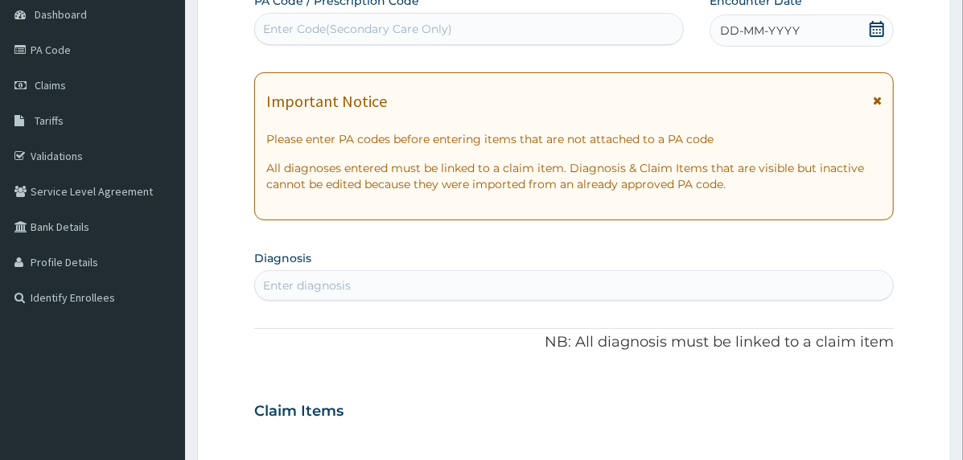
click at [761, 23] on span "DD-MM-YYYY" at bounding box center [760, 31] width 80 height 16
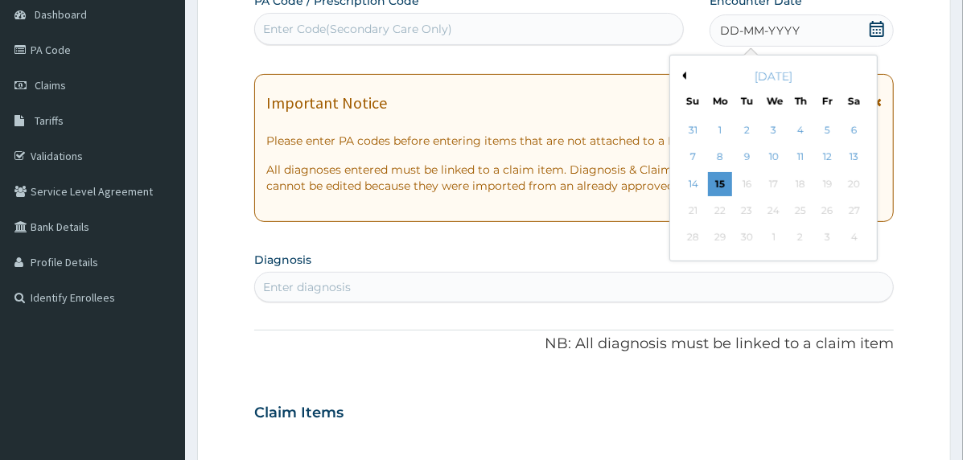
click at [683, 76] on button "Previous Month" at bounding box center [682, 76] width 8 height 8
click at [793, 186] on div "14" at bounding box center [801, 184] width 24 height 24
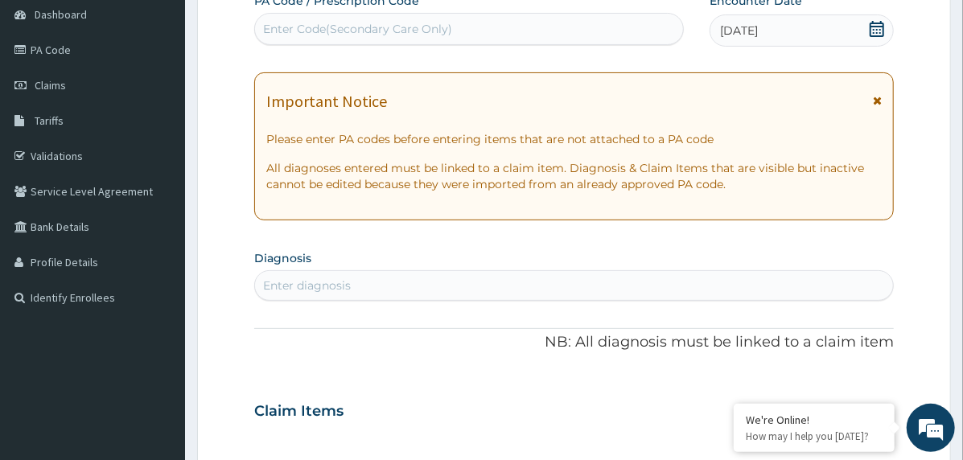
click at [480, 286] on div "Enter diagnosis" at bounding box center [574, 286] width 638 height 26
type input "immuniz"
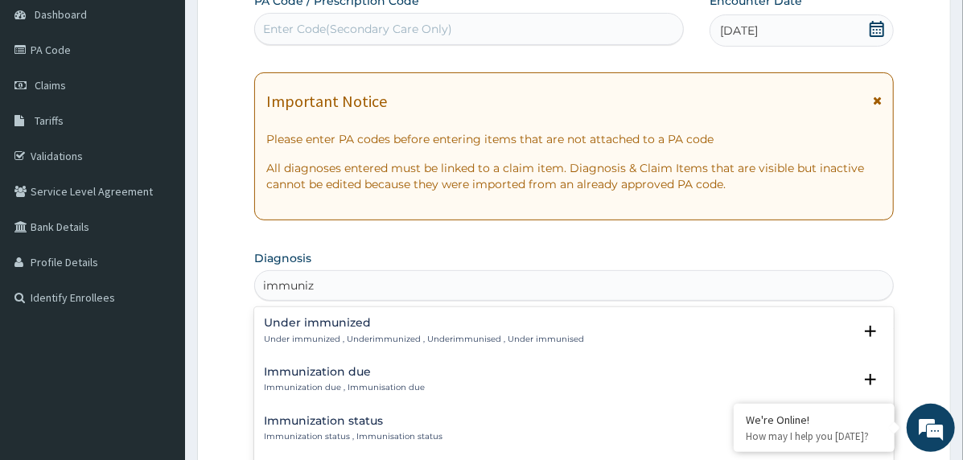
click at [353, 370] on h4 "Immunization due" at bounding box center [344, 372] width 161 height 12
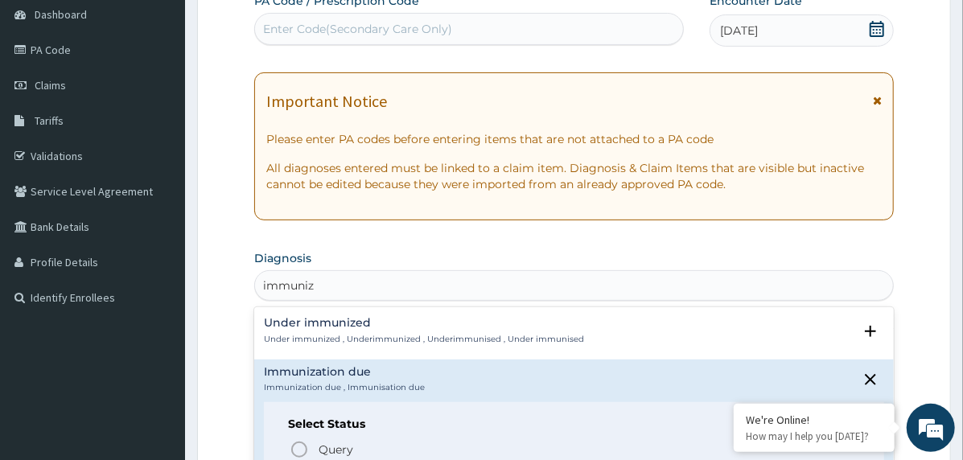
scroll to position [80, 0]
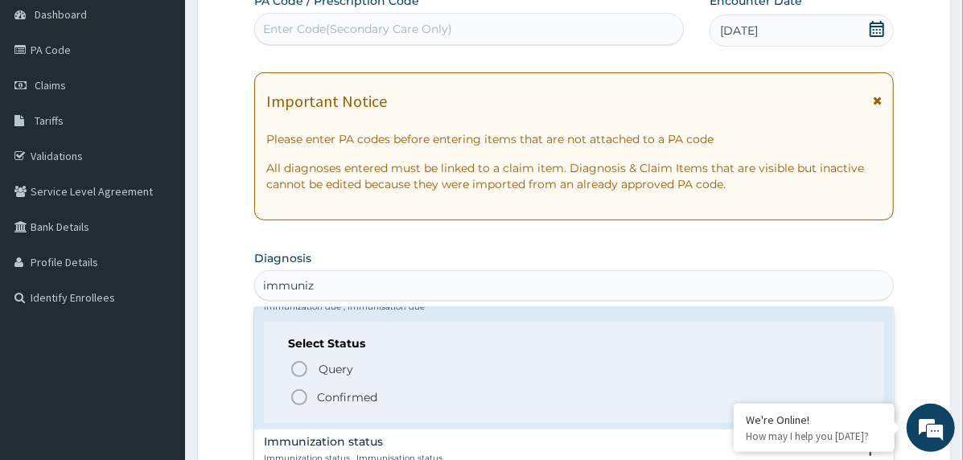
click at [361, 394] on p "Confirmed" at bounding box center [347, 398] width 60 height 16
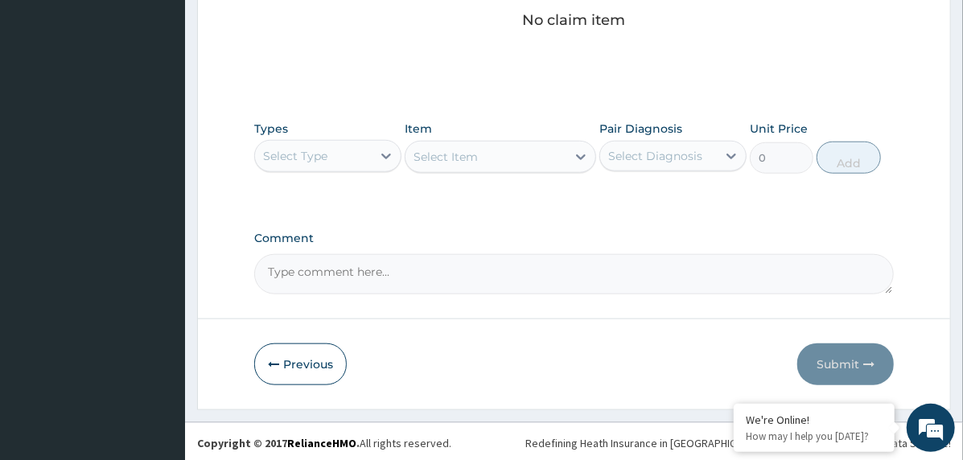
scroll to position [698, 0]
click at [414, 274] on textarea "Comment" at bounding box center [574, 274] width 640 height 40
paste textarea "PA/4B25D9"
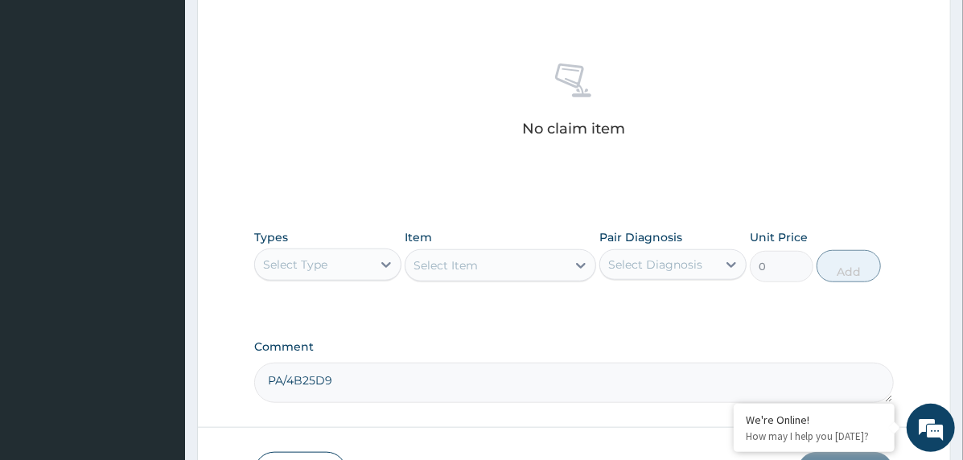
scroll to position [617, 0]
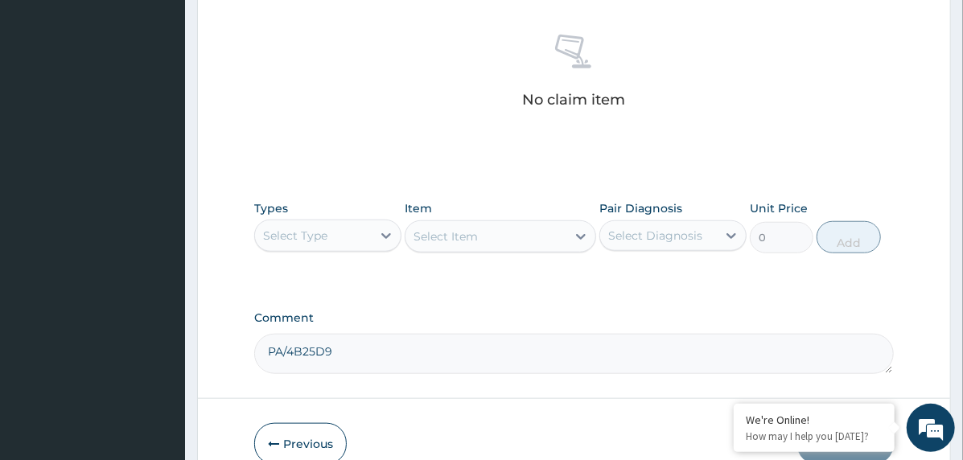
type textarea "PA/4B25D9"
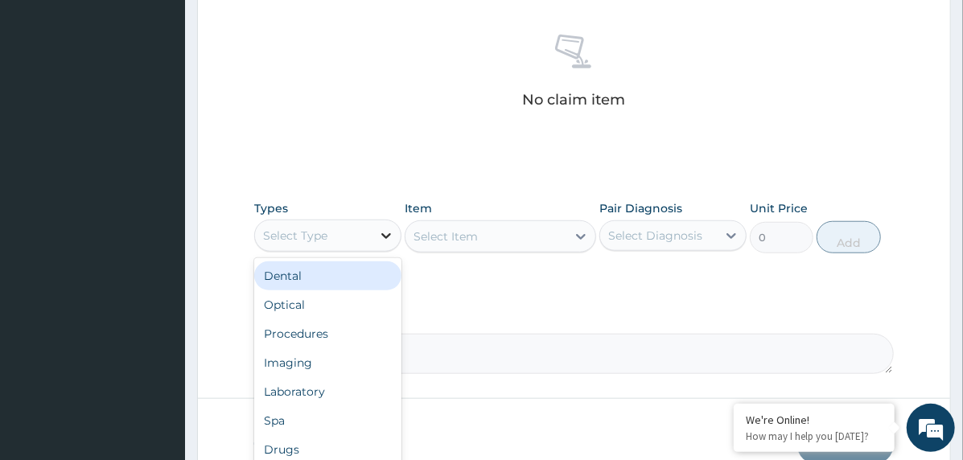
click at [378, 231] on icon at bounding box center [386, 236] width 16 height 16
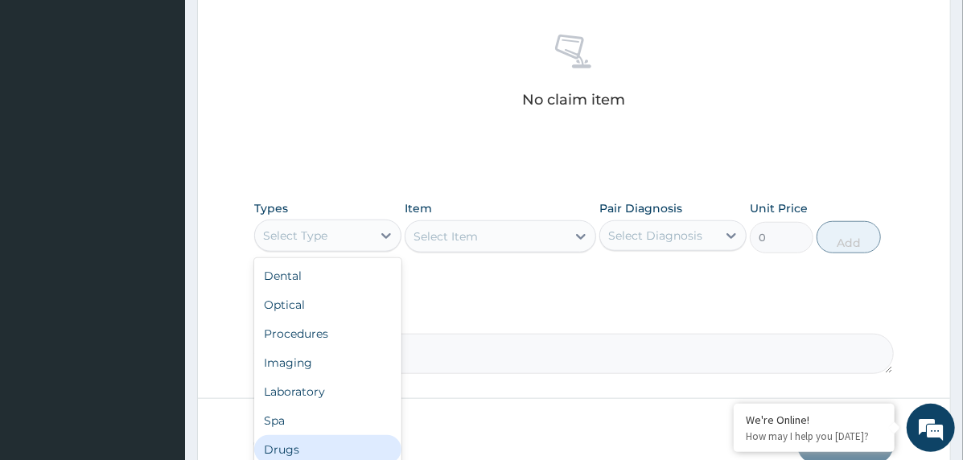
click at [333, 443] on div "Drugs" at bounding box center [327, 449] width 147 height 29
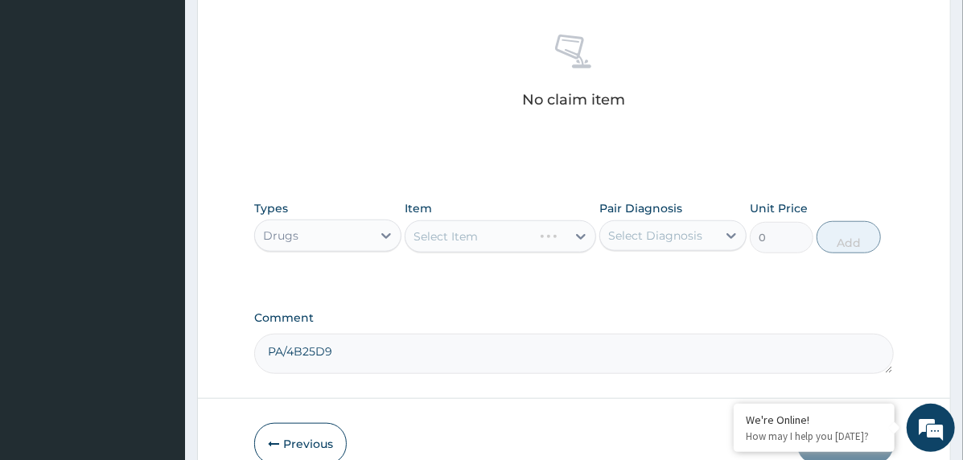
click at [645, 235] on div "Select Diagnosis" at bounding box center [655, 236] width 94 height 16
click at [670, 287] on div "Immunization due" at bounding box center [673, 277] width 147 height 33
checkbox input "true"
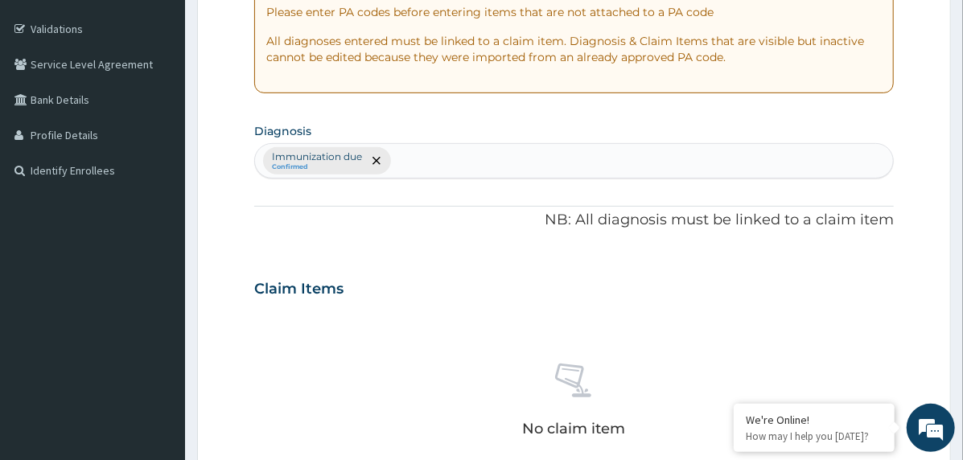
scroll to position [134, 0]
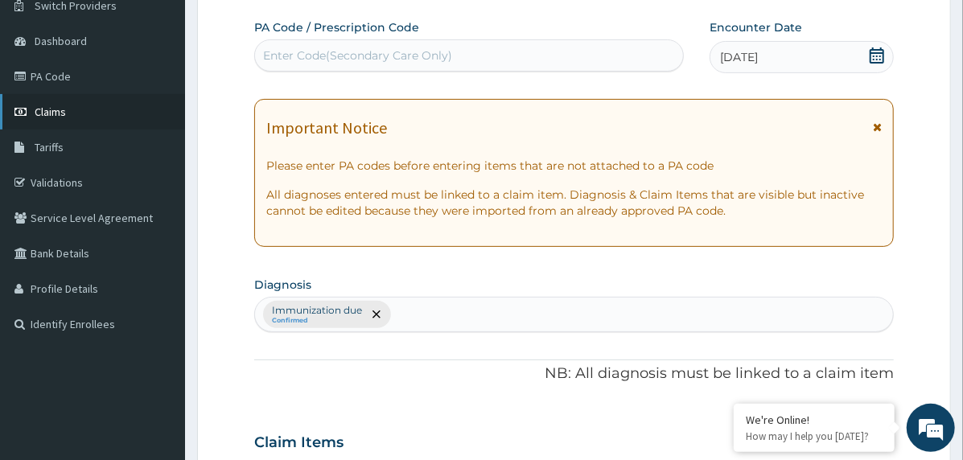
click at [99, 114] on link "Claims" at bounding box center [92, 111] width 185 height 35
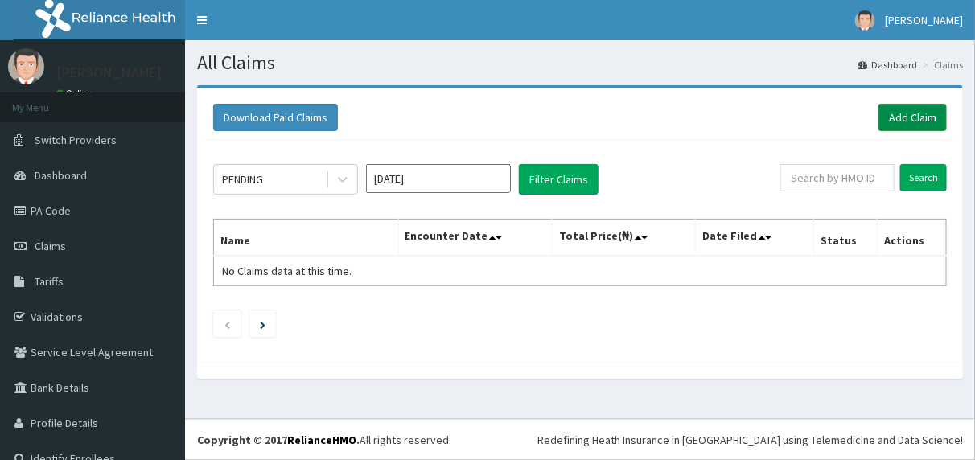
click at [903, 110] on link "Add Claim" at bounding box center [913, 117] width 68 height 27
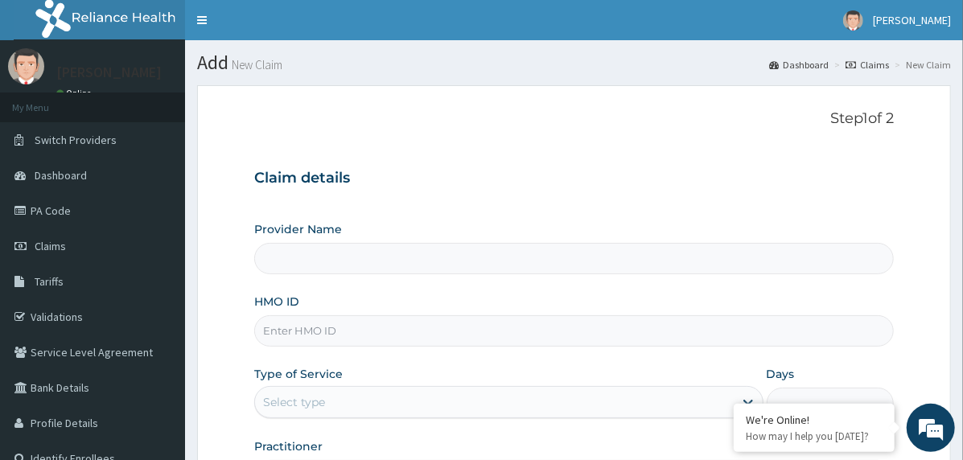
click at [427, 330] on input "HMO ID" at bounding box center [574, 330] width 640 height 31
type input "The [GEOGRAPHIC_DATA]"
paste input "CCG/10102/C"
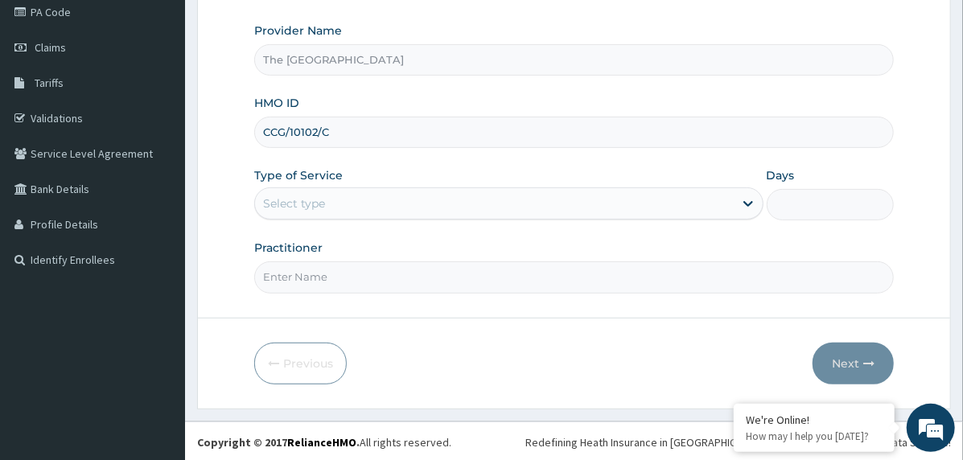
scroll to position [200, 0]
type input "CCG/10102/C"
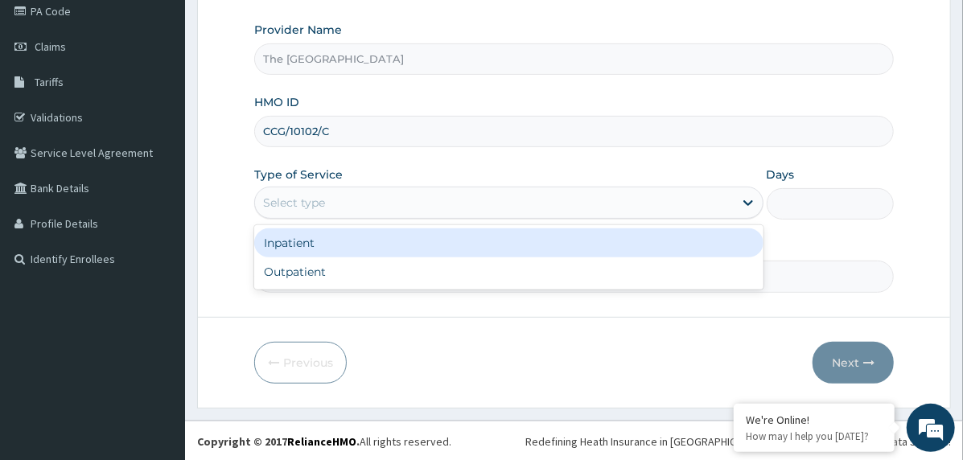
drag, startPoint x: 352, startPoint y: 199, endPoint x: 362, endPoint y: 222, distance: 25.6
click at [351, 201] on div "Select type" at bounding box center [494, 203] width 479 height 26
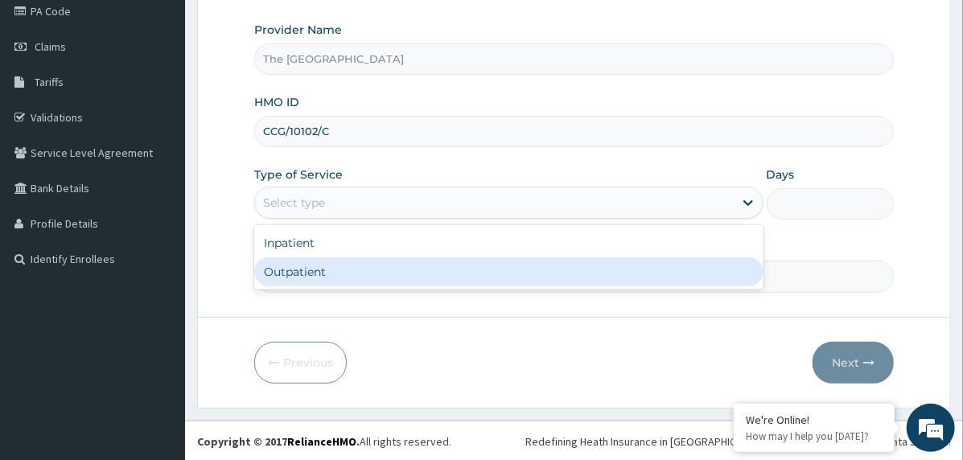
click at [372, 269] on div "Outpatient" at bounding box center [508, 272] width 509 height 29
type input "1"
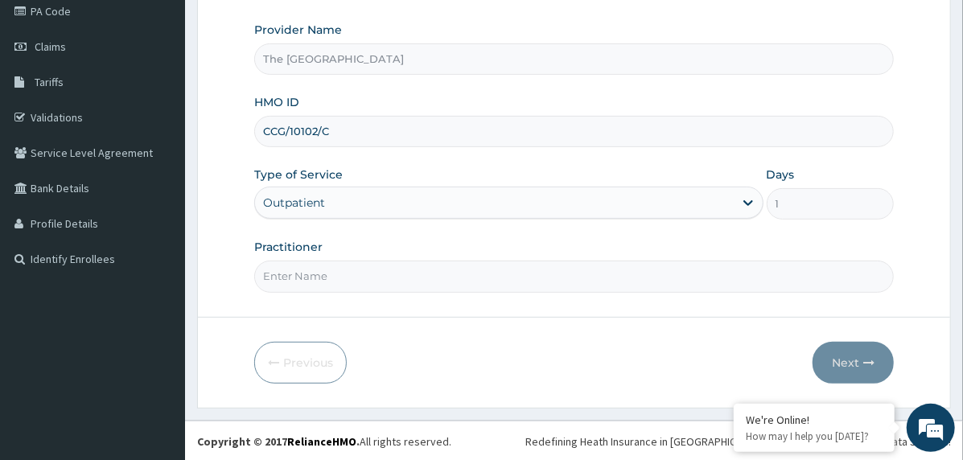
click at [370, 275] on input "Practitioner" at bounding box center [574, 276] width 640 height 31
type input "doctor"
click at [853, 352] on button "Next" at bounding box center [853, 363] width 81 height 42
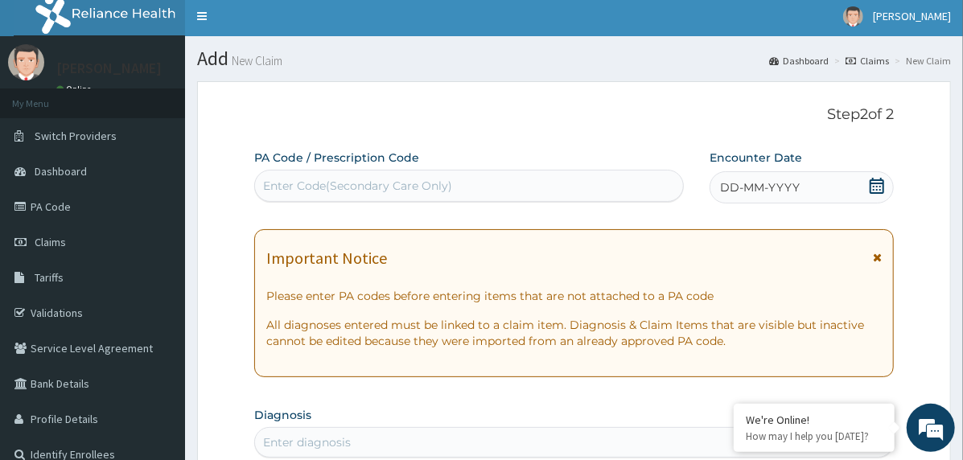
scroll to position [0, 0]
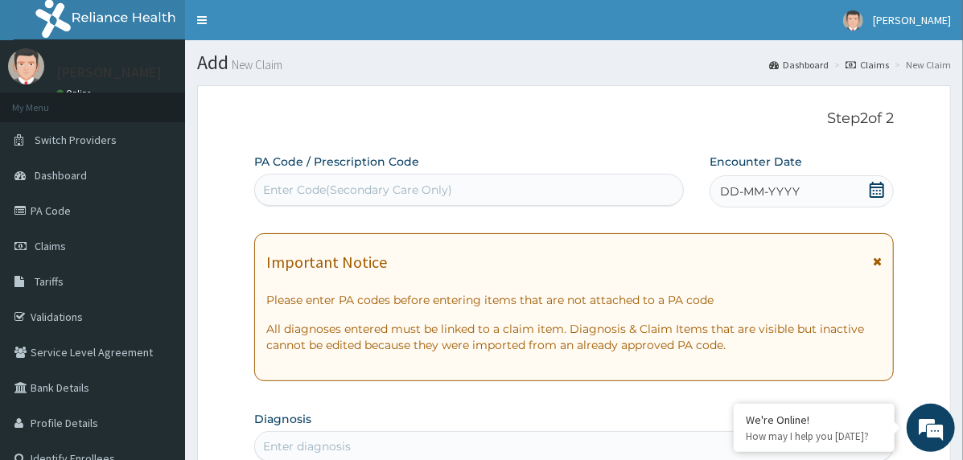
click at [766, 184] on span "DD-MM-YYYY" at bounding box center [760, 191] width 80 height 16
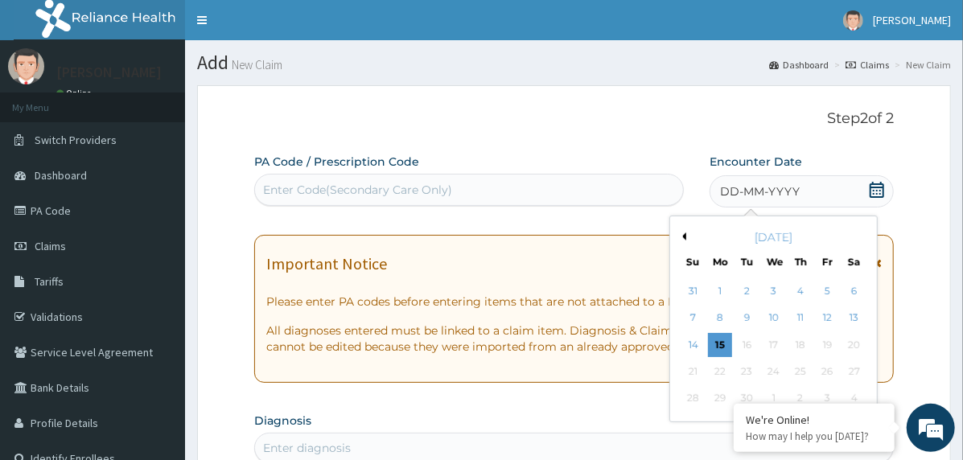
click at [679, 231] on div "[DATE]" at bounding box center [774, 237] width 194 height 16
click at [682, 234] on button "Previous Month" at bounding box center [682, 237] width 8 height 8
click at [799, 344] on div "14" at bounding box center [801, 345] width 24 height 24
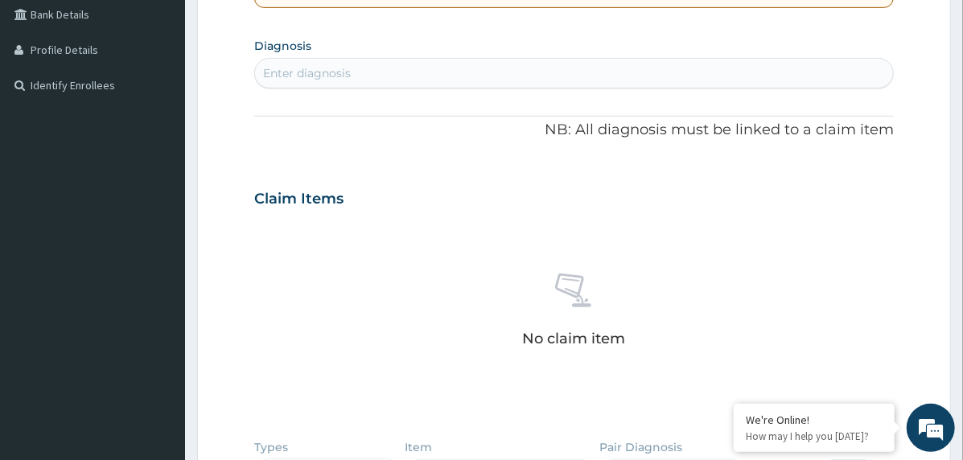
scroll to position [402, 0]
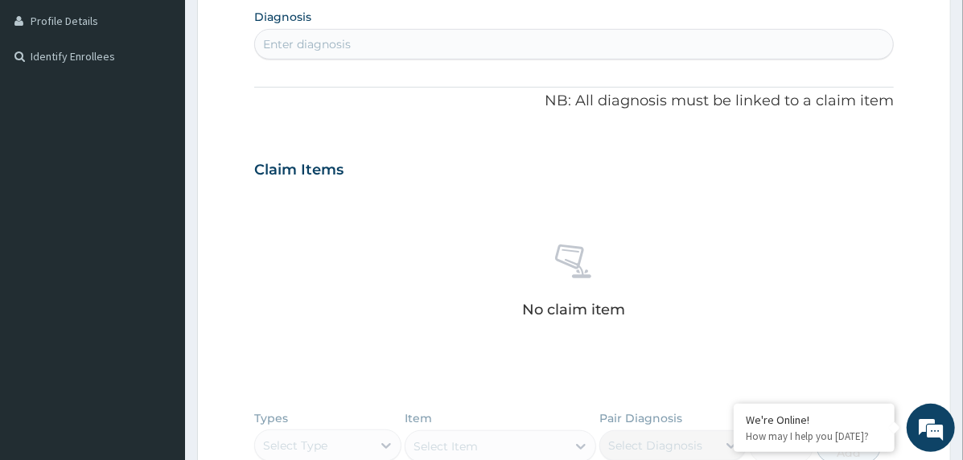
click at [409, 54] on div "Enter diagnosis" at bounding box center [574, 44] width 638 height 26
type input "immuniza"
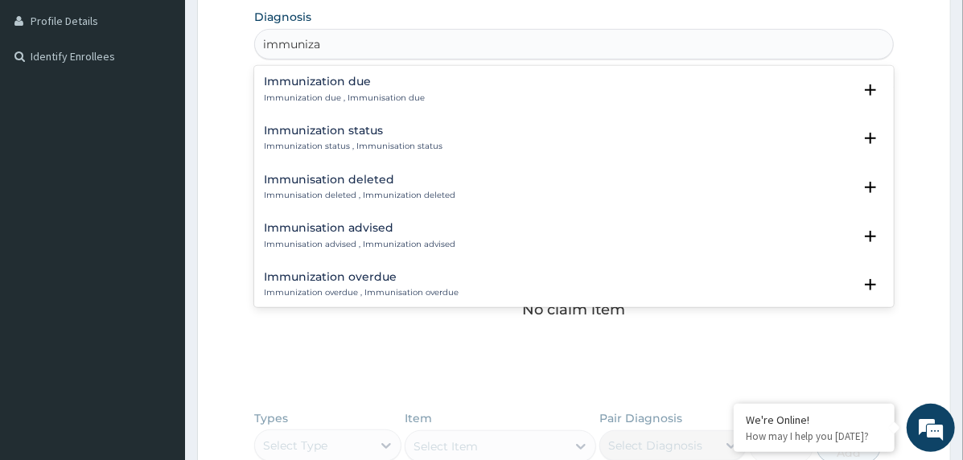
click at [285, 83] on h4 "Immunization due" at bounding box center [344, 82] width 161 height 12
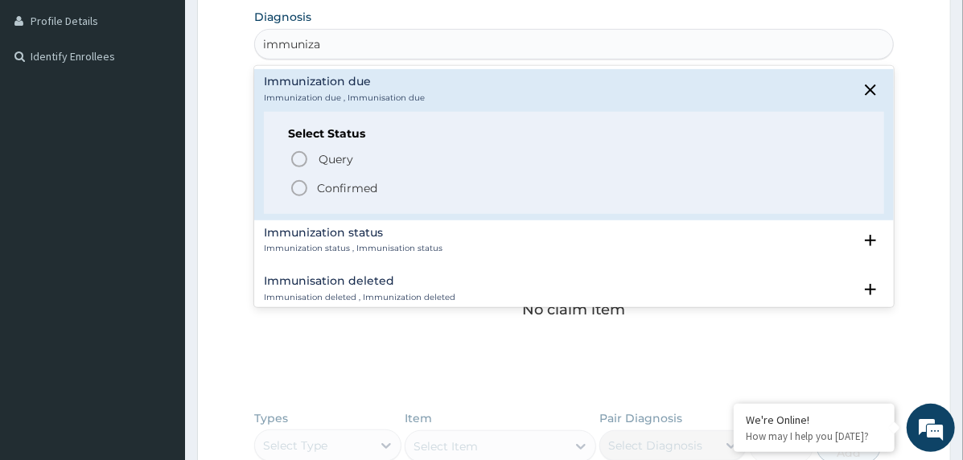
click at [300, 183] on icon "status option filled" at bounding box center [299, 188] width 19 height 19
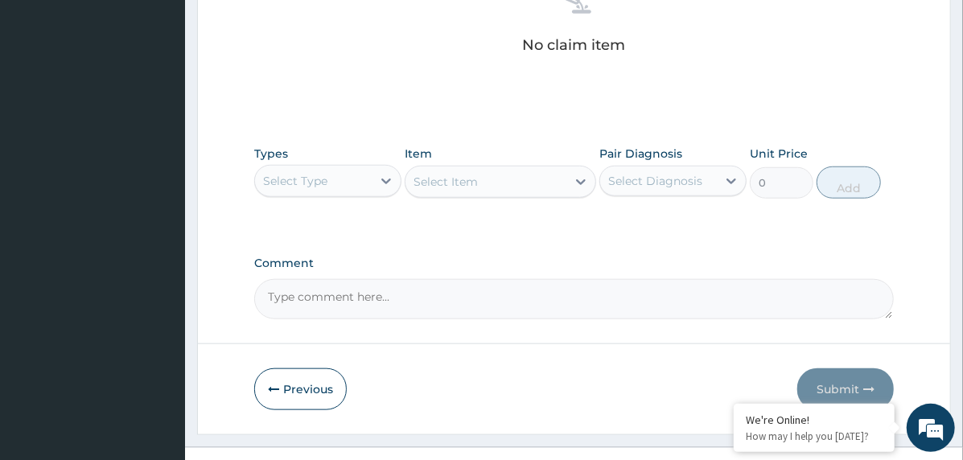
scroll to position [698, 0]
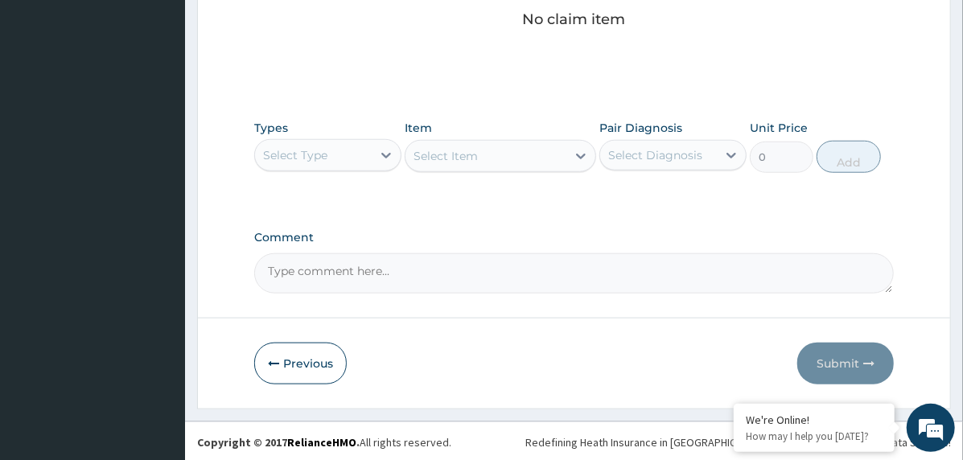
click at [348, 152] on div "Select Type" at bounding box center [313, 155] width 117 height 26
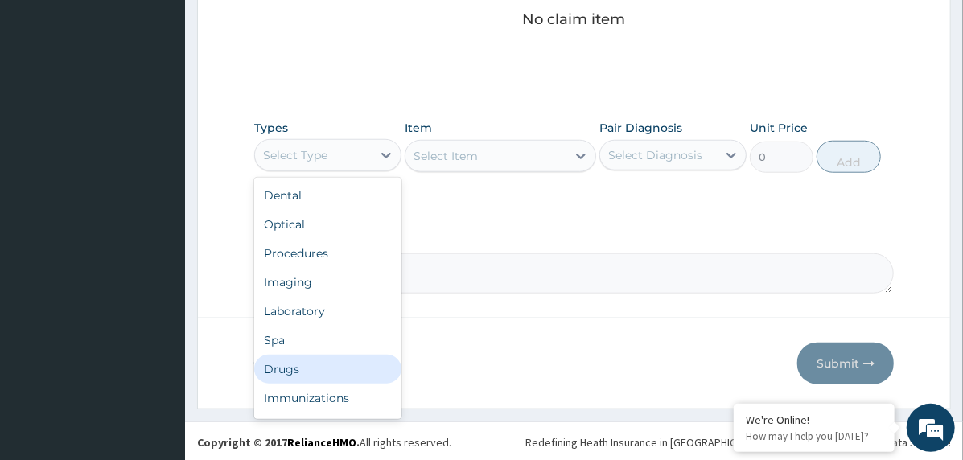
click at [311, 373] on div "Drugs" at bounding box center [327, 369] width 147 height 29
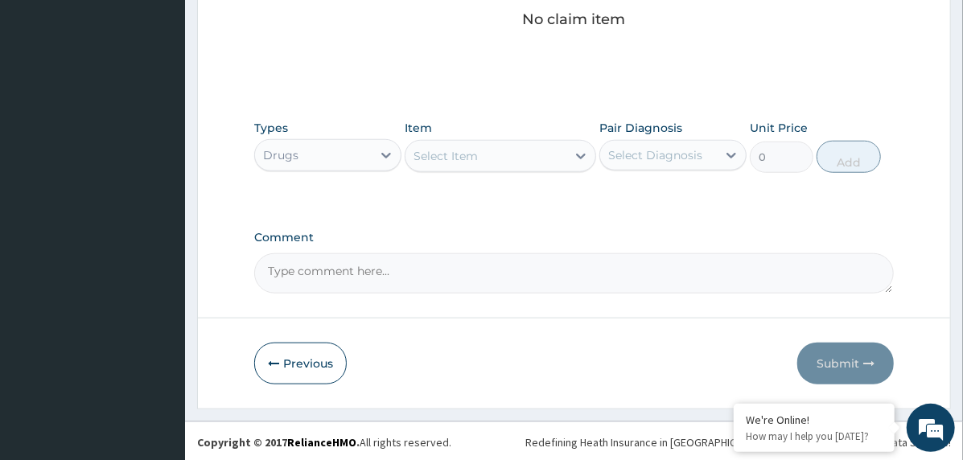
click at [540, 159] on div "Select Item" at bounding box center [486, 156] width 161 height 26
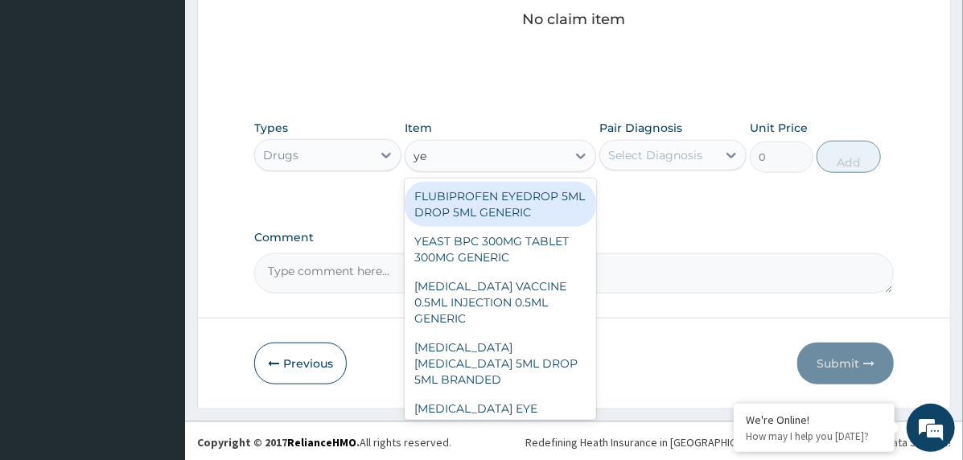
type input "yel"
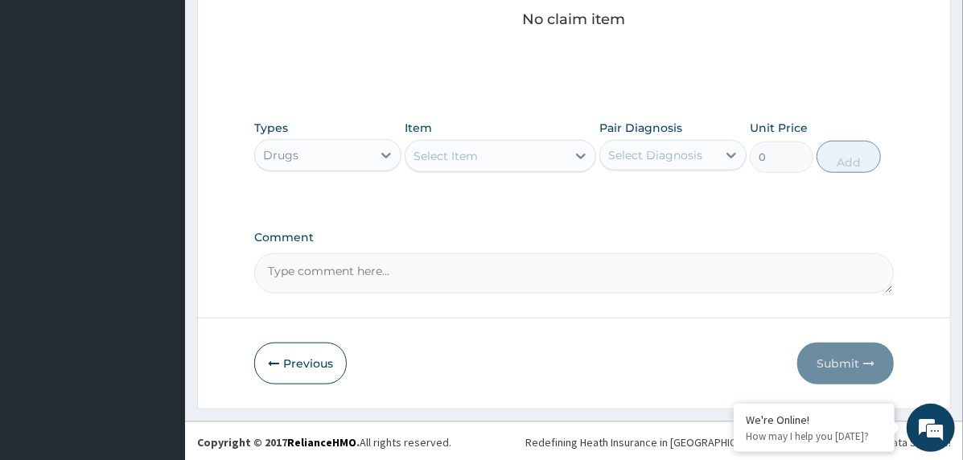
click at [534, 163] on div "Select Item" at bounding box center [486, 156] width 161 height 26
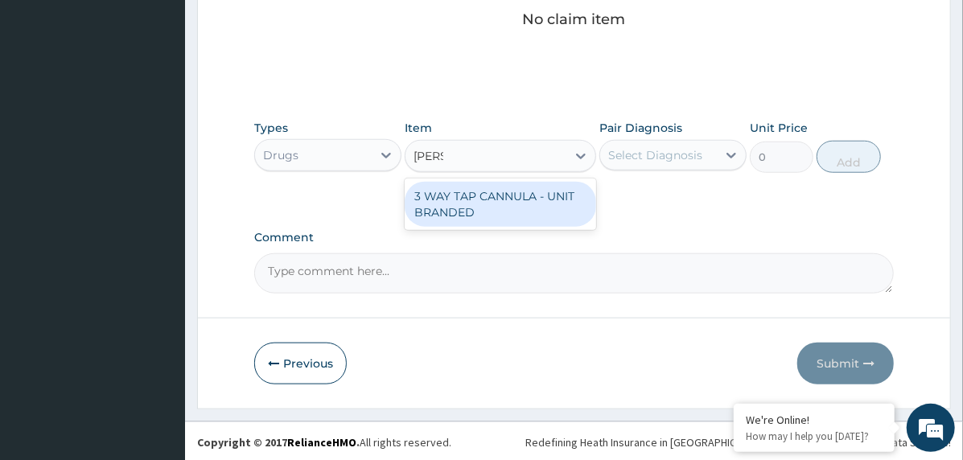
type input "[PERSON_NAME]"
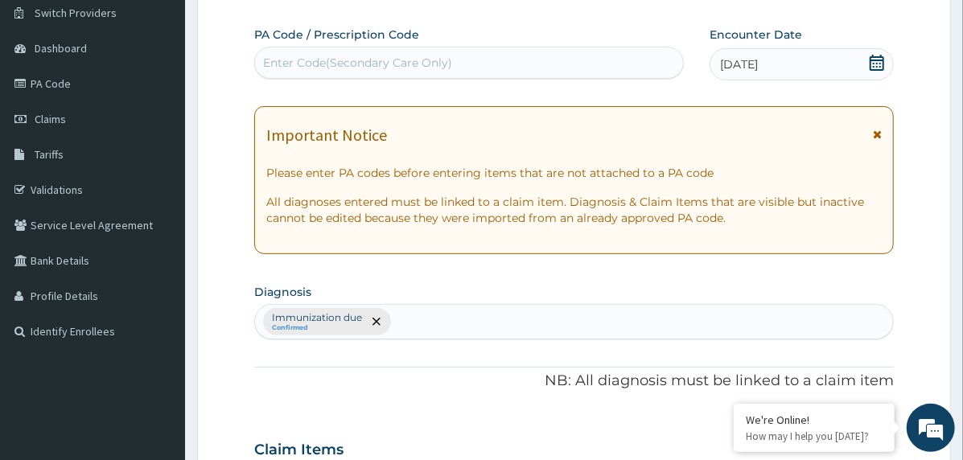
scroll to position [0, 0]
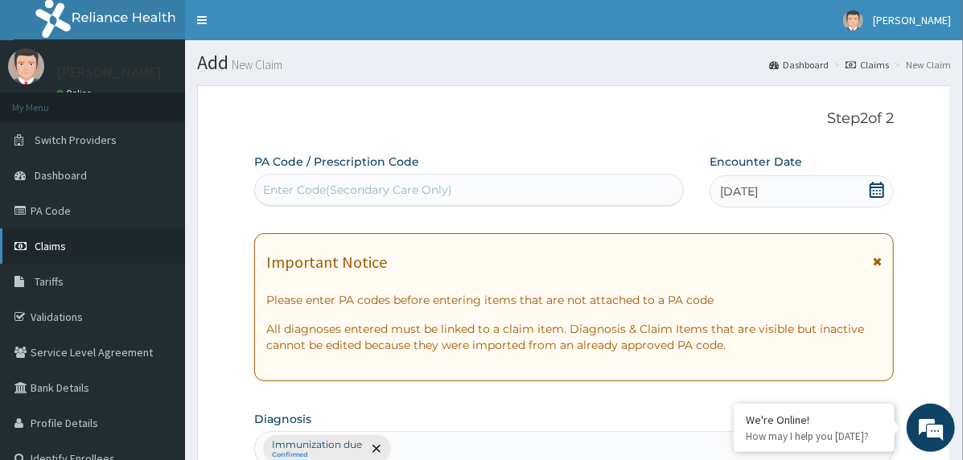
click at [117, 249] on link "Claims" at bounding box center [92, 246] width 185 height 35
